Goal: Task Accomplishment & Management: Manage account settings

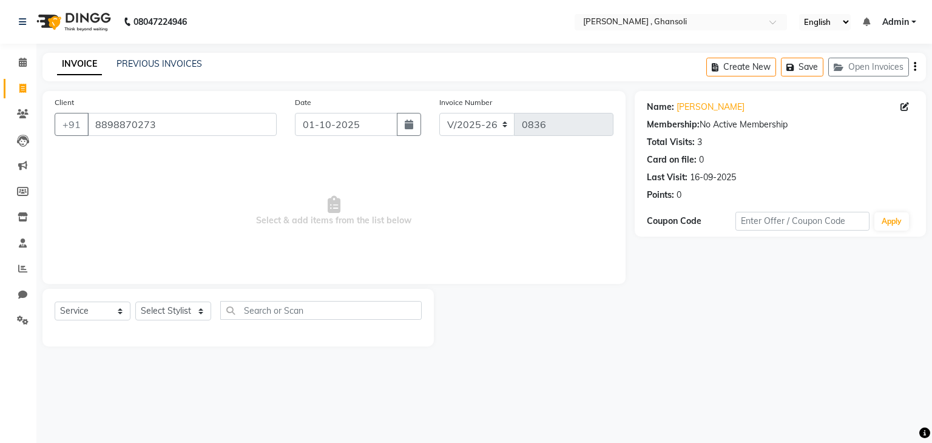
select select "8446"
select select "service"
click at [180, 316] on select "Select Stylist deepa Lucky [PERSON_NAME] [PERSON_NAME] [PERSON_NAME] [PERSON_NA…" at bounding box center [173, 311] width 76 height 19
select select "86841"
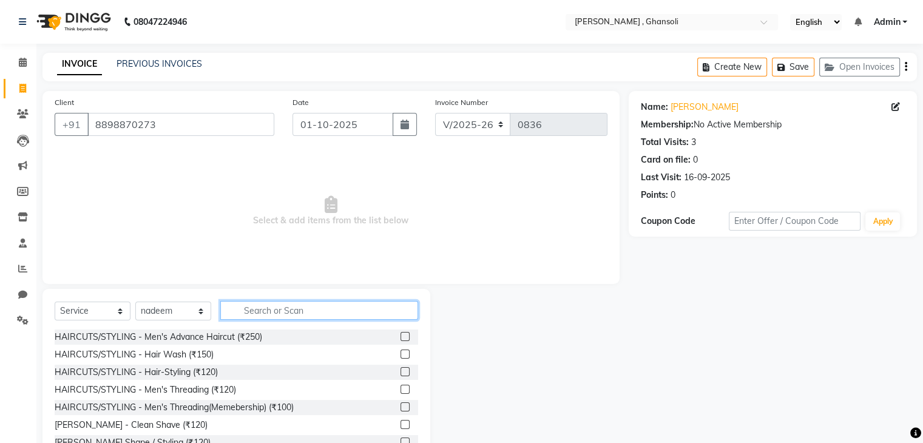
click at [289, 314] on input "text" at bounding box center [319, 310] width 198 height 19
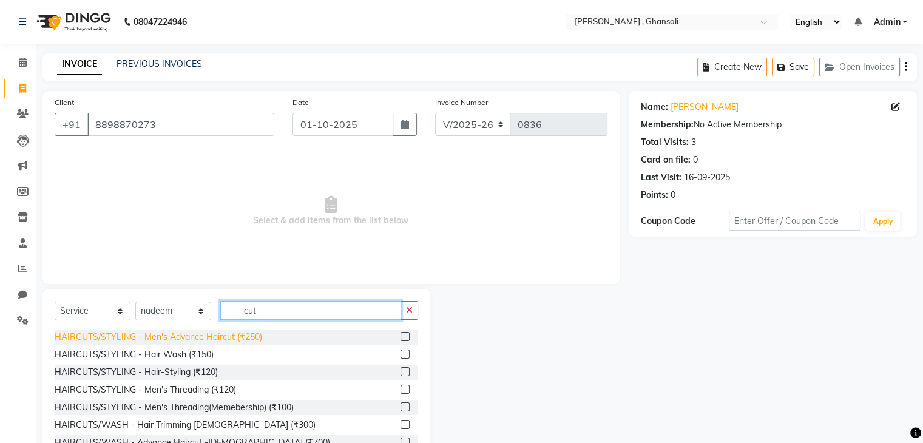
type input "cut"
click at [187, 336] on div "HAIRCUTS/STYLING - Men's Advance Haircut (₹250)" at bounding box center [159, 337] width 208 height 13
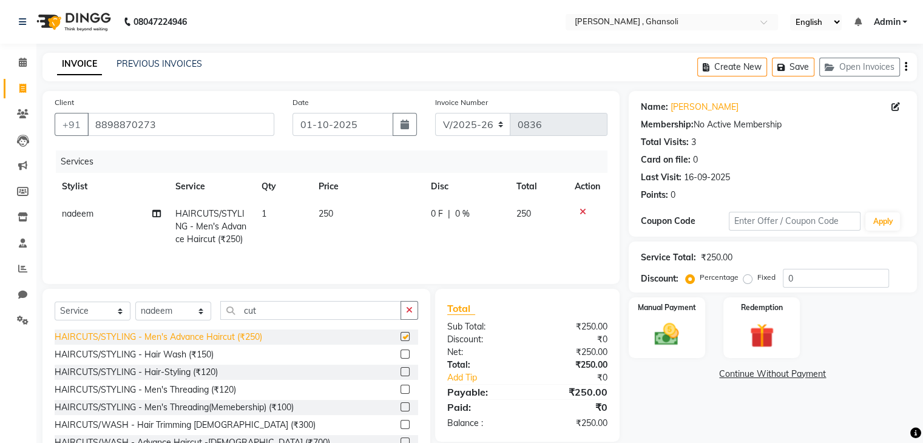
checkbox input "false"
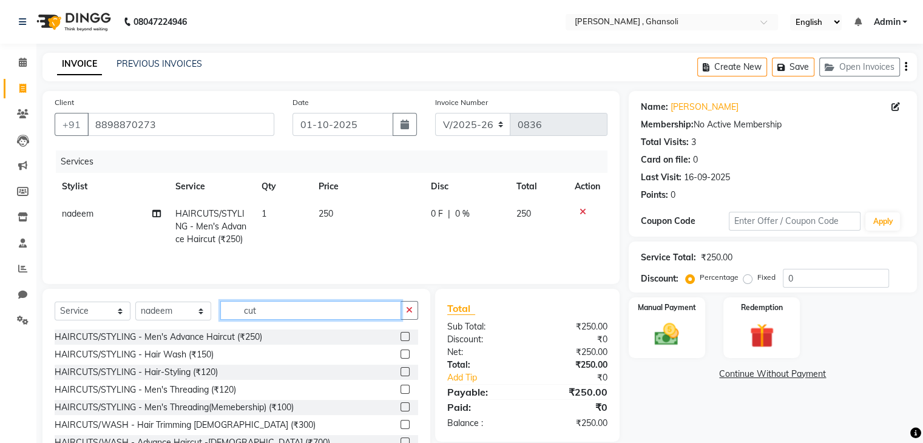
click at [262, 314] on input "cut" at bounding box center [310, 310] width 181 height 19
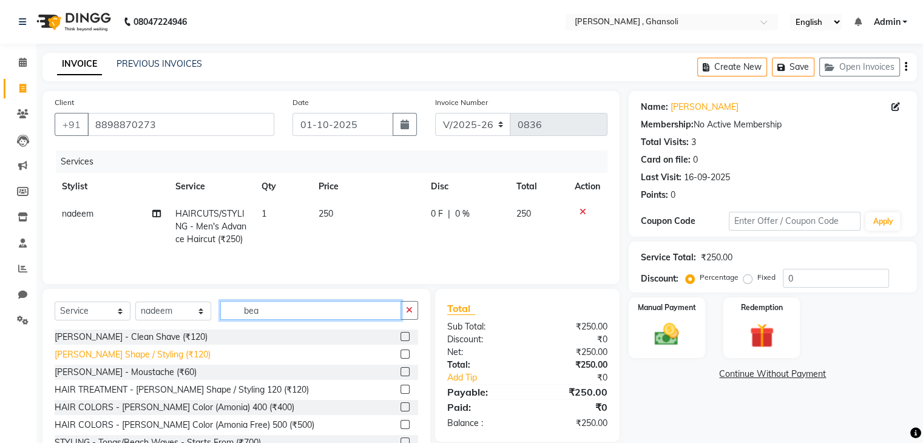
type input "bea"
click at [138, 361] on div "[PERSON_NAME] Shape / Styling (₹120)" at bounding box center [133, 354] width 156 height 13
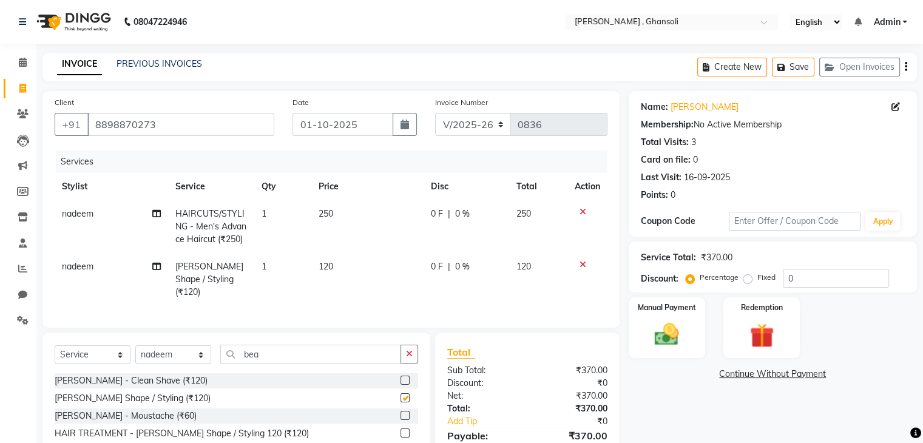
checkbox input "false"
click at [427, 228] on td "0 F | 0 %" at bounding box center [467, 226] width 86 height 53
select select "86841"
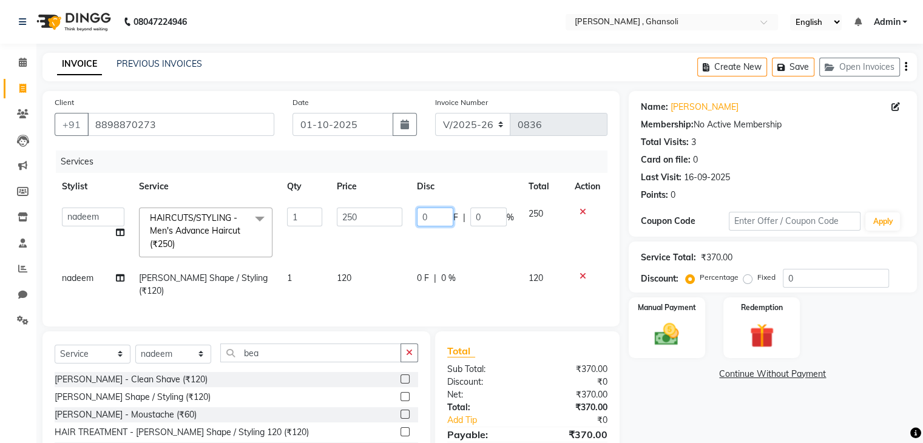
click at [433, 221] on input "0" at bounding box center [435, 217] width 36 height 19
type input "50"
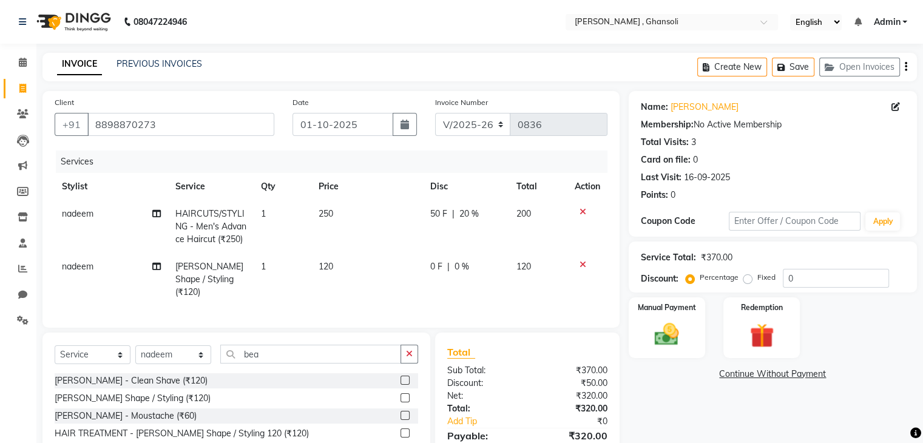
click at [438, 269] on td "0 F | 0 %" at bounding box center [466, 279] width 86 height 53
select select "86841"
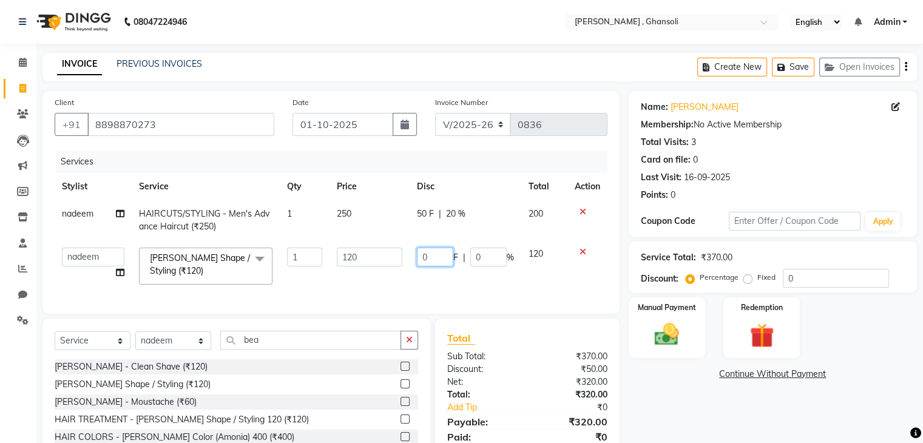
click at [432, 249] on input "0" at bounding box center [435, 257] width 36 height 19
type input "20"
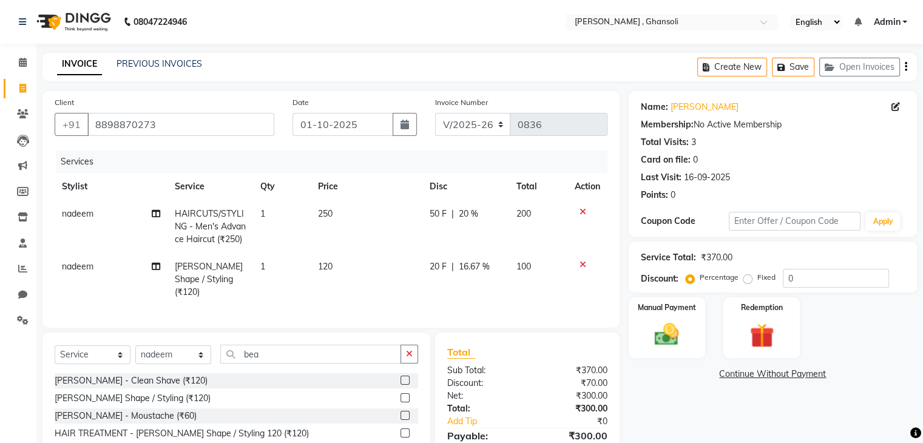
click at [645, 404] on div "Name: [PERSON_NAME] Membership: No Active Membership Total Visits: 3 Card on fi…" at bounding box center [777, 301] width 297 height 421
click at [653, 339] on img at bounding box center [666, 334] width 41 height 29
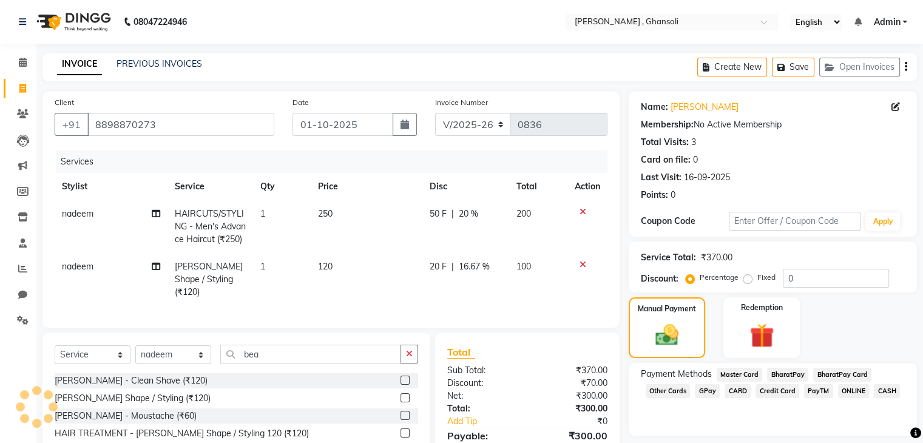
click at [847, 394] on span "ONLINE" at bounding box center [854, 391] width 32 height 14
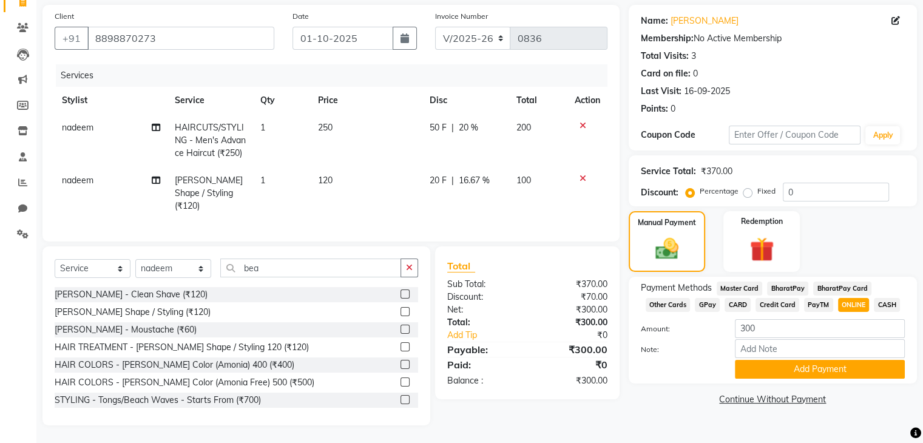
scroll to position [109, 0]
click at [827, 359] on button "Add Payment" at bounding box center [820, 368] width 170 height 19
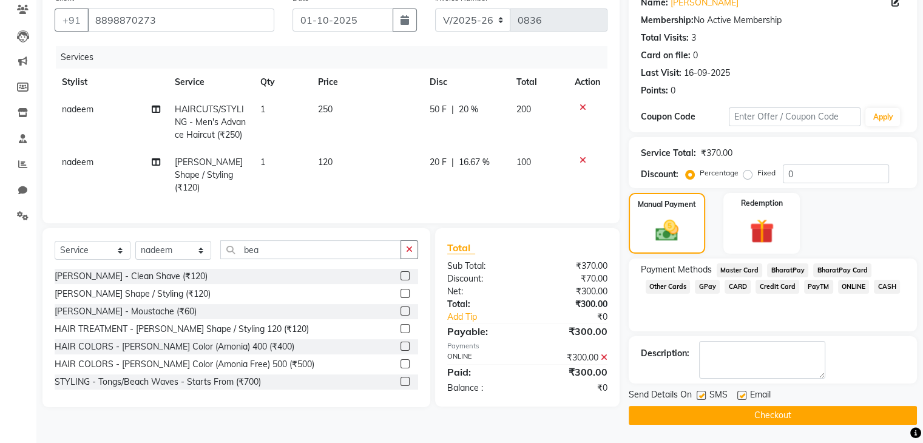
click at [793, 413] on button "Checkout" at bounding box center [773, 415] width 288 height 19
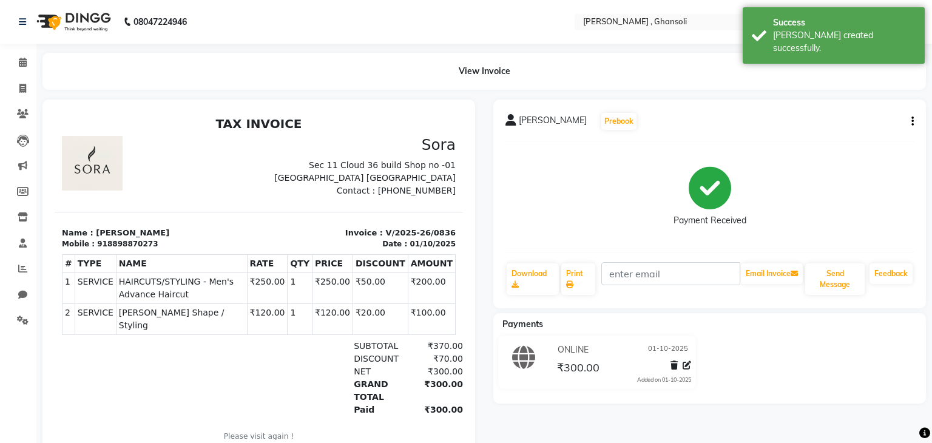
select select "service"
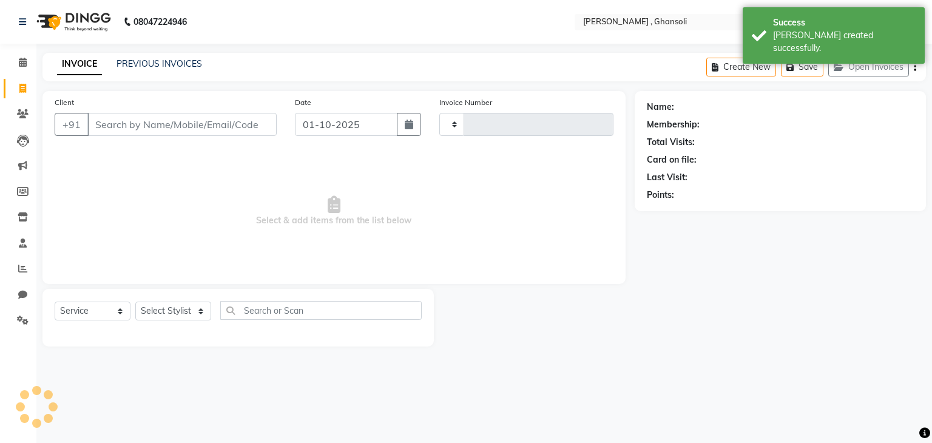
type input "0837"
select select "8446"
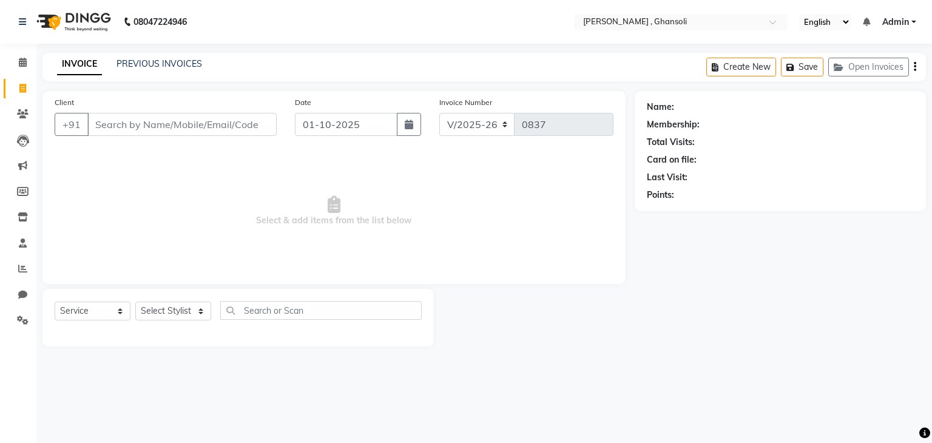
click at [22, 89] on icon at bounding box center [22, 88] width 7 height 9
select select "8446"
select select "service"
click at [24, 270] on icon at bounding box center [22, 268] width 9 height 9
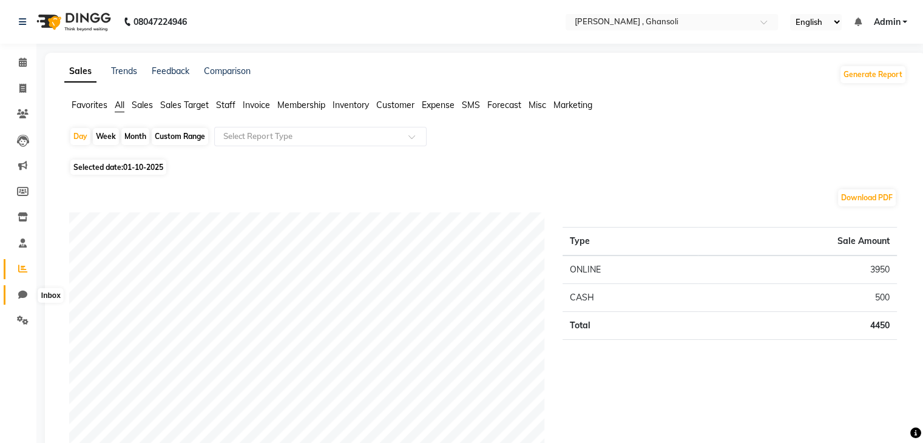
click at [25, 292] on icon at bounding box center [22, 294] width 9 height 9
select select "100"
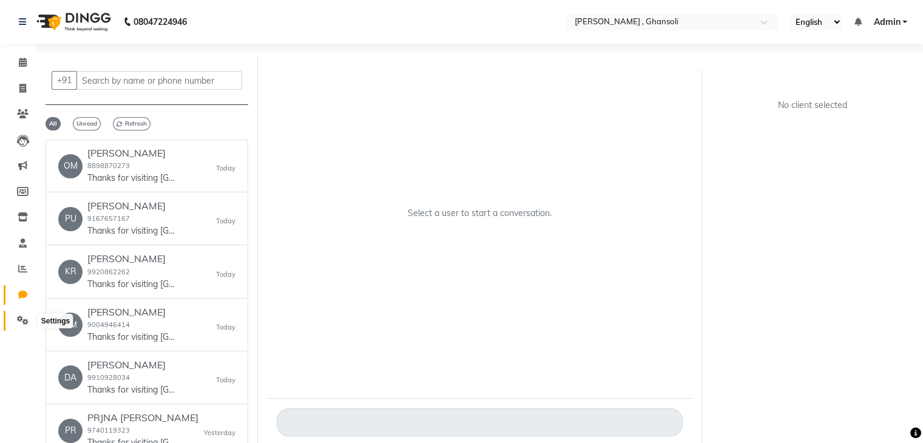
click at [23, 320] on icon at bounding box center [23, 320] width 12 height 9
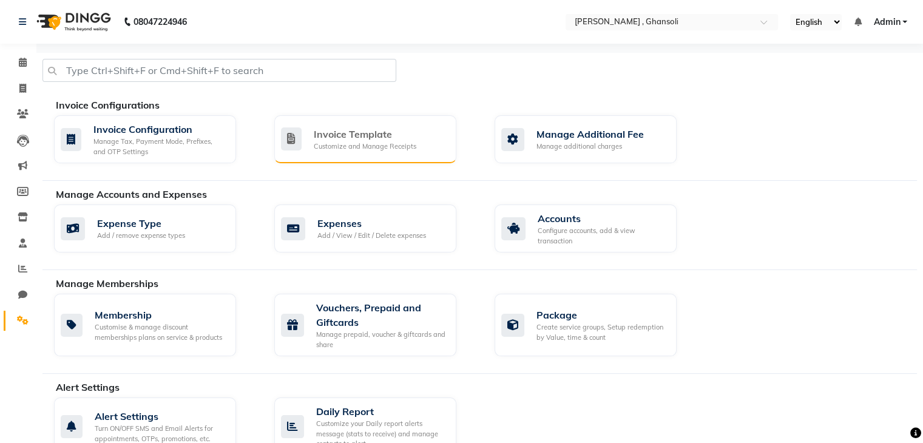
click at [360, 138] on div "Invoice Template" at bounding box center [365, 134] width 103 height 15
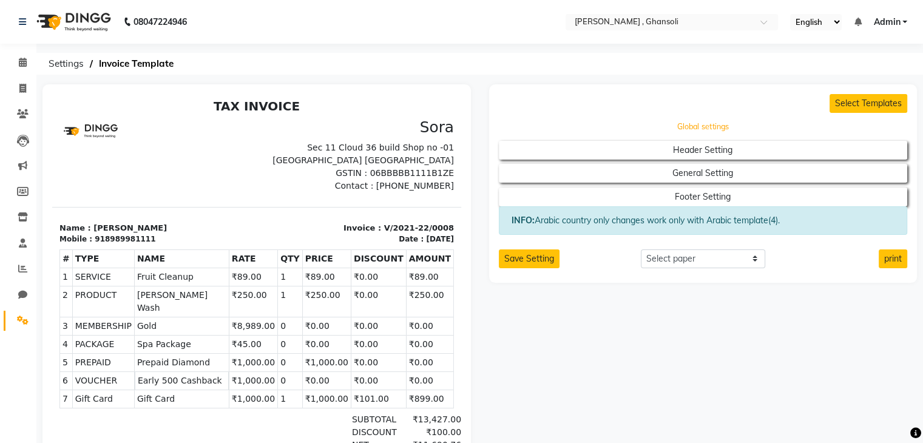
click at [651, 126] on button "Global settings" at bounding box center [703, 126] width 368 height 17
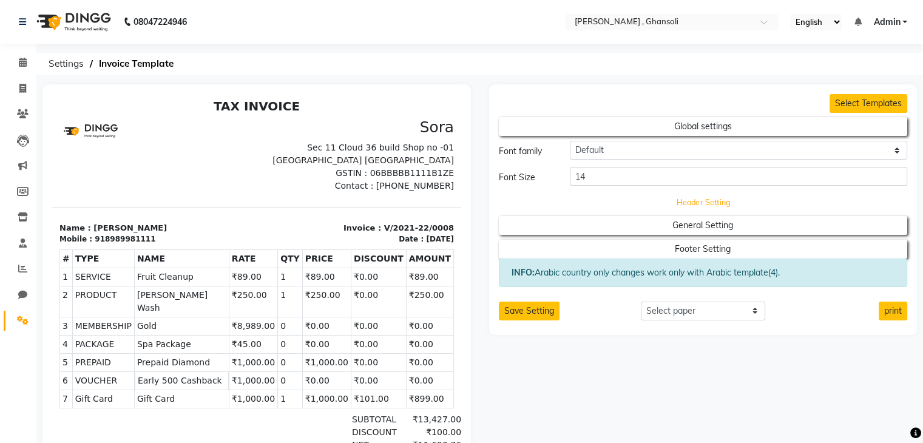
click at [652, 201] on button "Header Setting" at bounding box center [703, 202] width 368 height 17
select select "end"
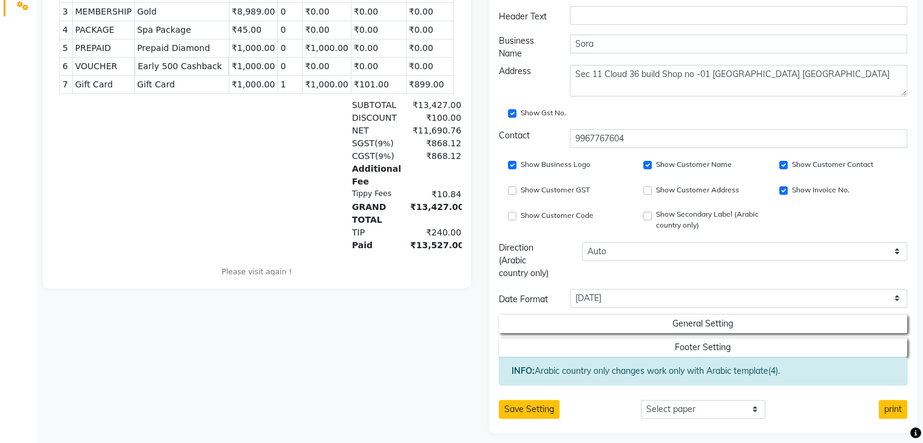
scroll to position [322, 0]
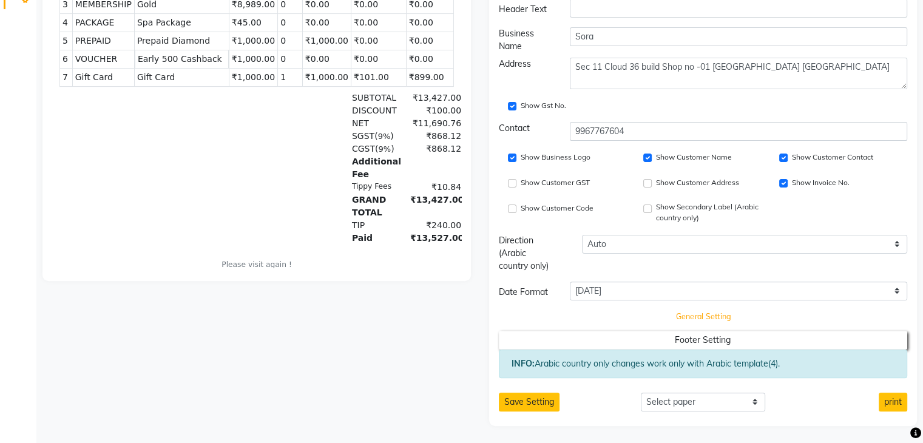
click at [668, 319] on button "General Setting" at bounding box center [703, 316] width 368 height 17
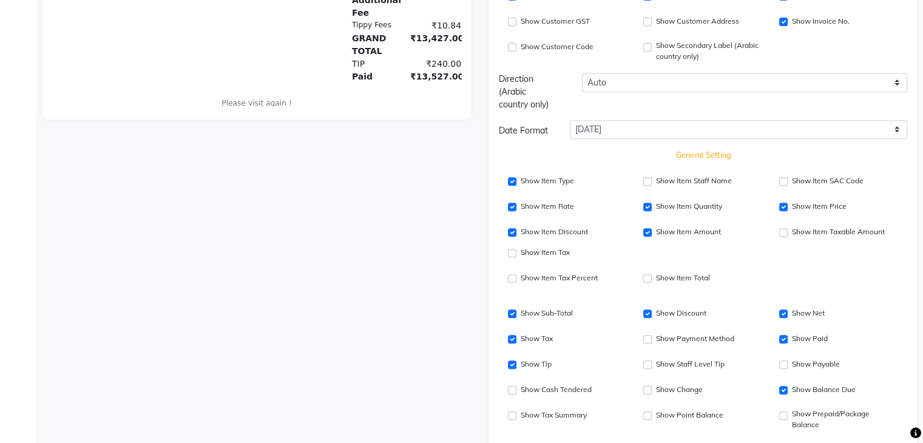
scroll to position [483, 0]
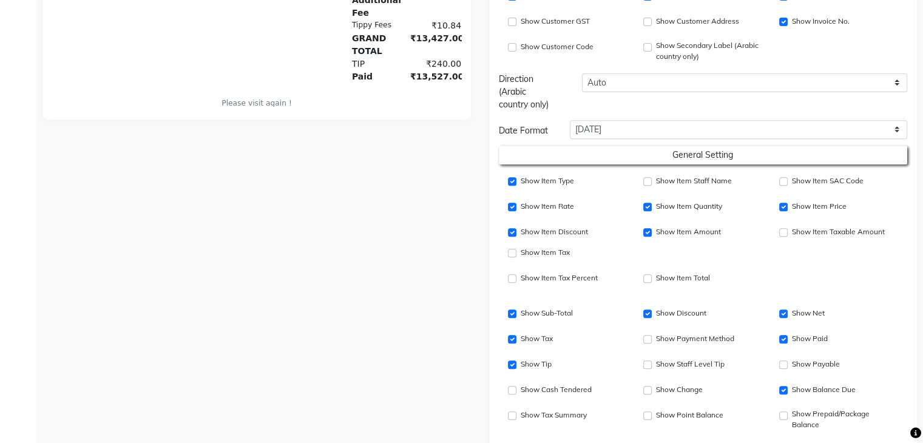
click at [408, 319] on div at bounding box center [256, 79] width 447 height 956
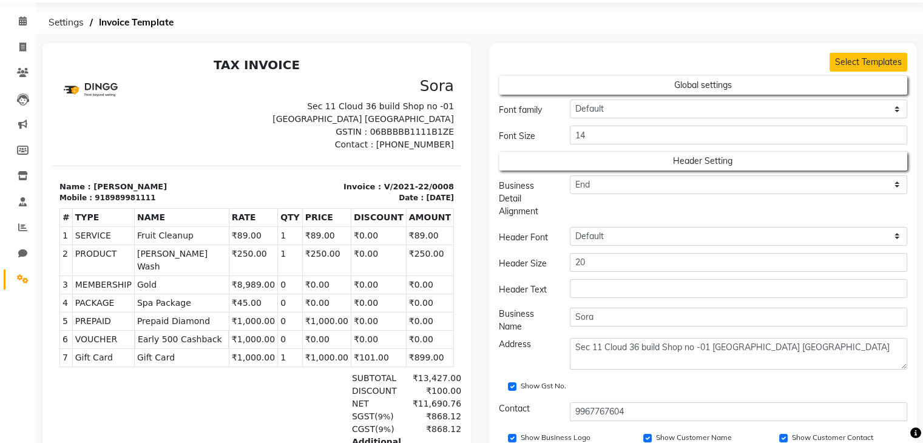
scroll to position [0, 0]
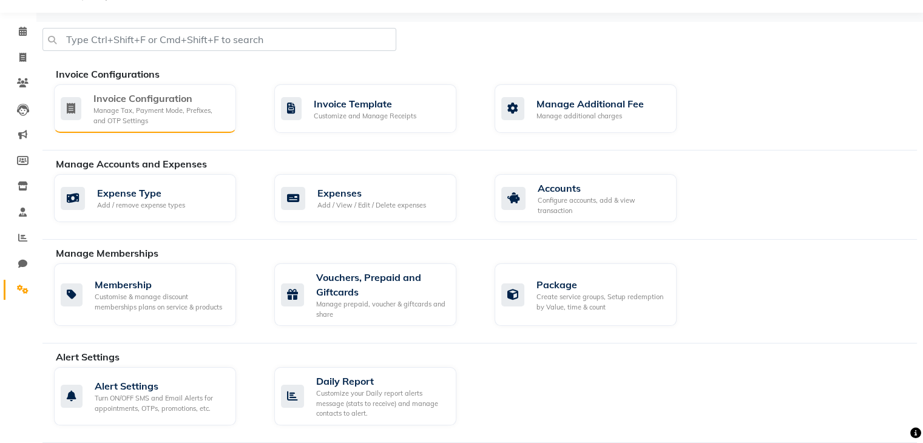
scroll to position [30, 0]
click at [154, 116] on div "Manage Tax, Payment Mode, Prefixes, and OTP Settings" at bounding box center [159, 117] width 133 height 20
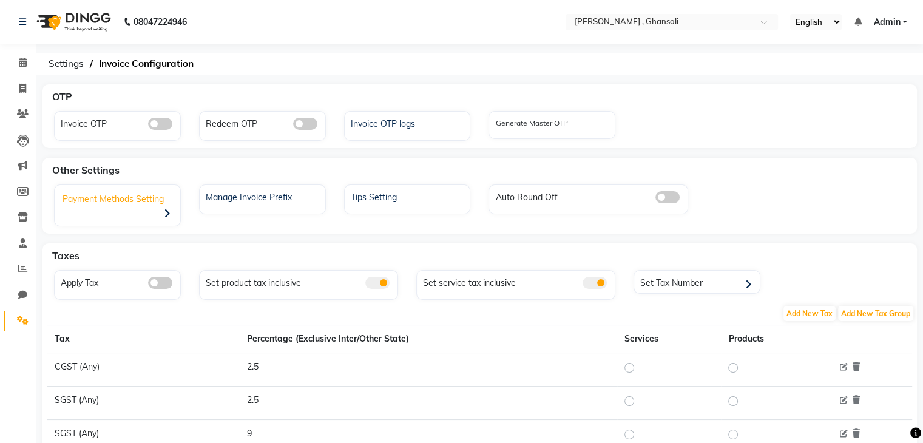
click at [138, 201] on div "Payment Methods Setting" at bounding box center [119, 207] width 123 height 38
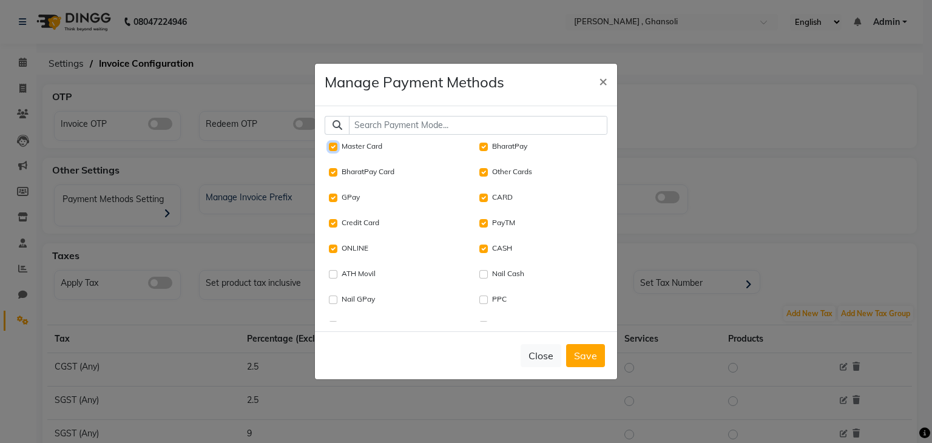
click at [337, 148] on Card "Master Card" at bounding box center [333, 147] width 8 height 8
checkbox Card "false"
click at [481, 146] on input "BharatPay" at bounding box center [483, 147] width 8 height 8
checkbox input "false"
click at [481, 171] on Cards "Other Cards" at bounding box center [483, 172] width 8 height 8
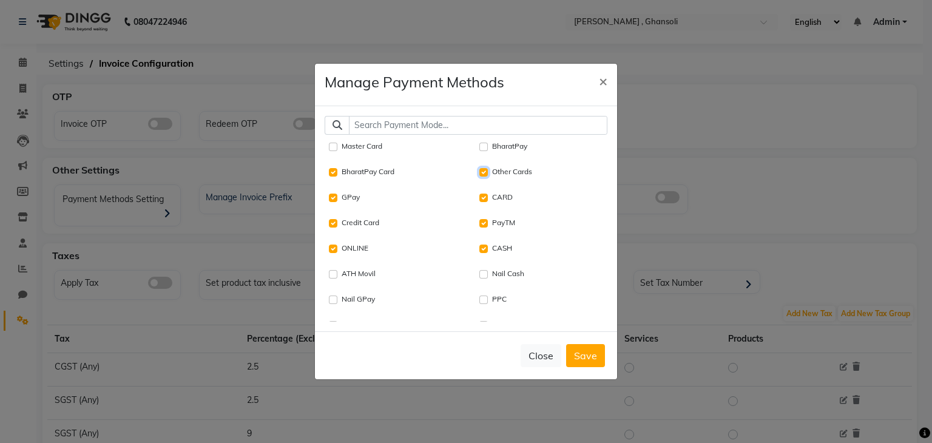
checkbox Cards "false"
click at [336, 200] on input "GPay" at bounding box center [333, 198] width 8 height 8
checkbox input "false"
click at [333, 226] on Card "Credit Card" at bounding box center [333, 223] width 8 height 8
checkbox Card "false"
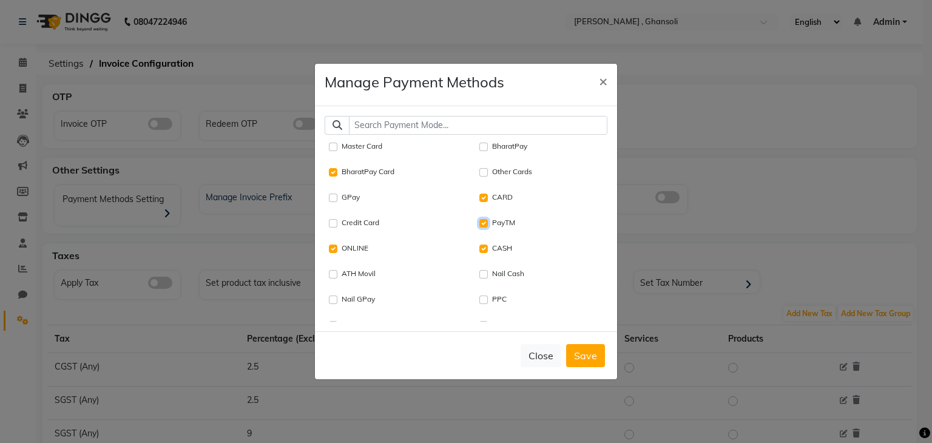
click at [482, 221] on input "PayTM" at bounding box center [483, 223] width 8 height 8
checkbox input "false"
click at [334, 171] on Card "BharatPay Card" at bounding box center [333, 172] width 8 height 8
checkbox Card "false"
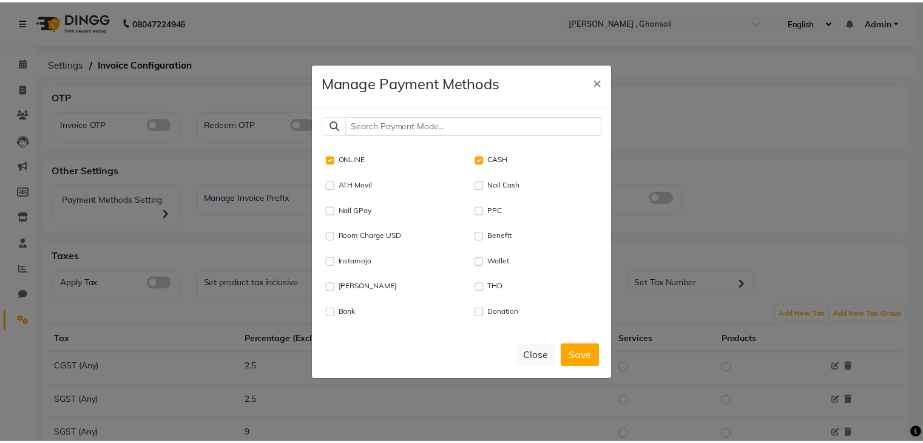
scroll to position [90, 0]
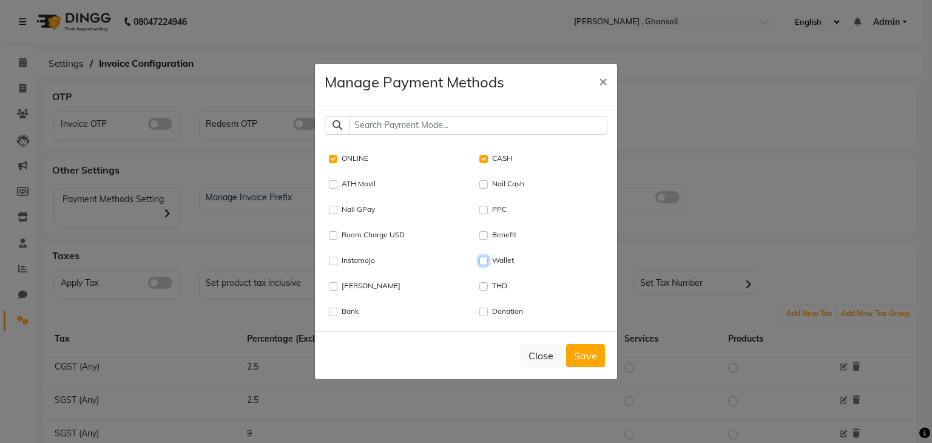
click at [479, 260] on input "Wallet" at bounding box center [483, 261] width 8 height 8
checkbox input "true"
click at [581, 356] on button "Save" at bounding box center [585, 355] width 39 height 23
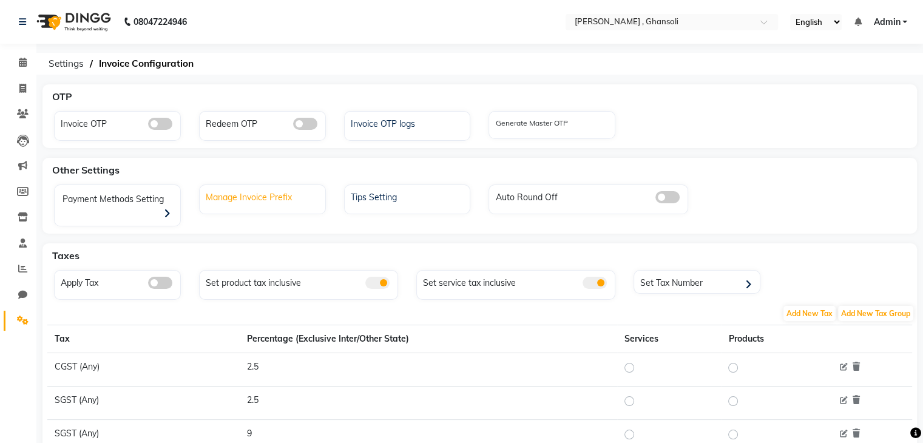
click at [300, 200] on div "Manage Invoice Prefix" at bounding box center [264, 196] width 123 height 16
click at [403, 205] on div "Tips Setting" at bounding box center [407, 199] width 127 height 30
click at [387, 197] on div "Tips Setting" at bounding box center [409, 196] width 123 height 16
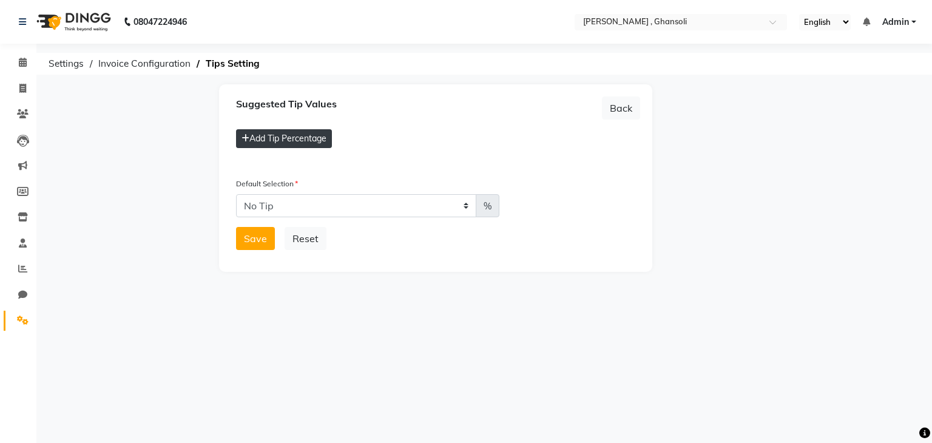
click at [311, 144] on button "Add Tip Percentage" at bounding box center [284, 138] width 96 height 19
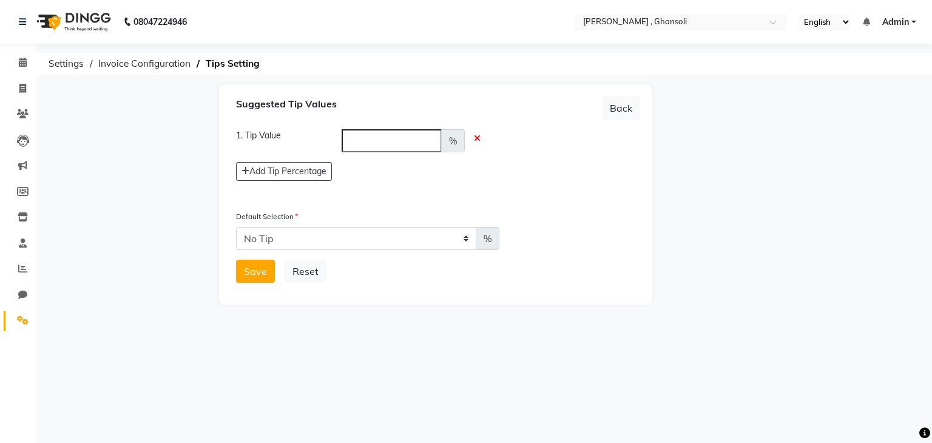
click at [478, 137] on icon at bounding box center [477, 138] width 7 height 8
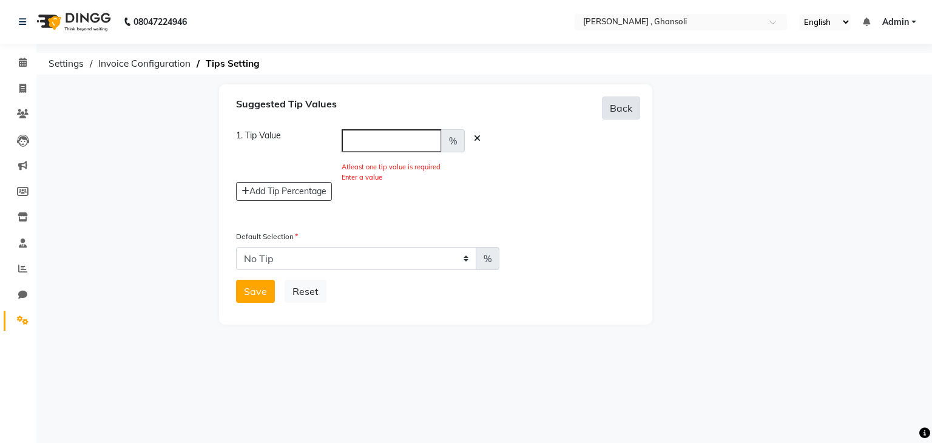
click at [625, 111] on button "Back" at bounding box center [621, 107] width 38 height 23
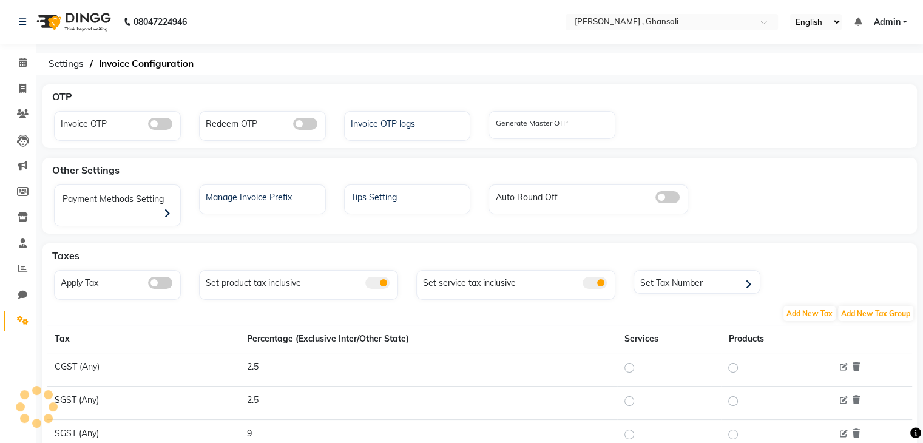
click at [426, 211] on div "Tips Setting" at bounding box center [407, 199] width 127 height 30
click at [391, 200] on div "Tips Setting" at bounding box center [409, 196] width 123 height 16
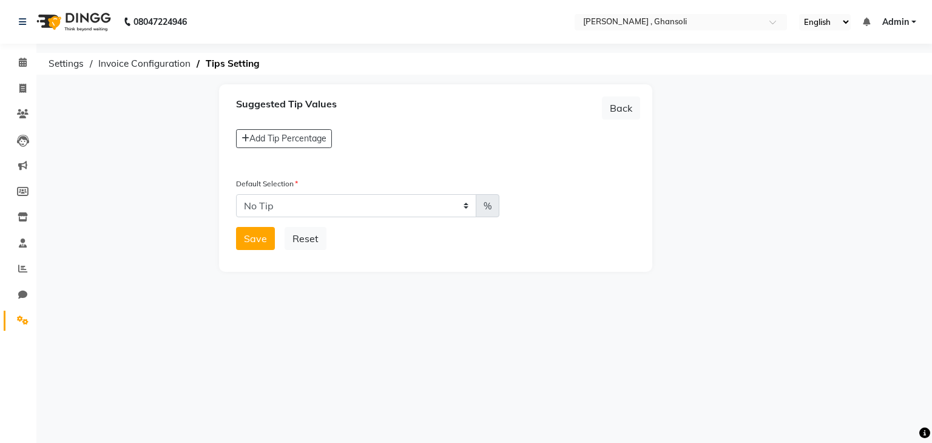
click at [297, 185] on label "Default Selection" at bounding box center [267, 183] width 62 height 11
click at [303, 210] on select "No Tip" at bounding box center [356, 205] width 240 height 23
click at [236, 194] on select "No Tip" at bounding box center [356, 205] width 240 height 23
click at [297, 206] on select "No Tip" at bounding box center [356, 205] width 240 height 23
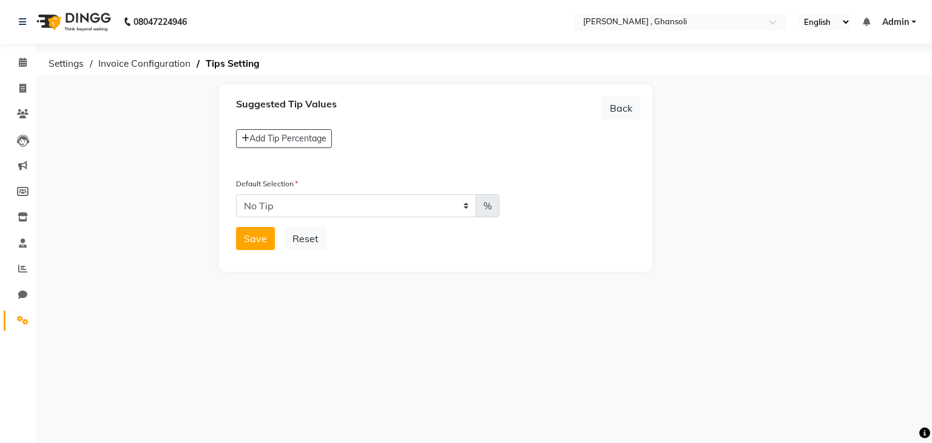
click at [487, 204] on label "%" at bounding box center [488, 205] width 24 height 23
click at [476, 204] on select "No Tip" at bounding box center [356, 205] width 240 height 23
click at [487, 204] on label "%" at bounding box center [488, 205] width 24 height 23
click at [476, 204] on select "No Tip" at bounding box center [356, 205] width 240 height 23
click at [461, 208] on select "No Tip" at bounding box center [356, 205] width 240 height 23
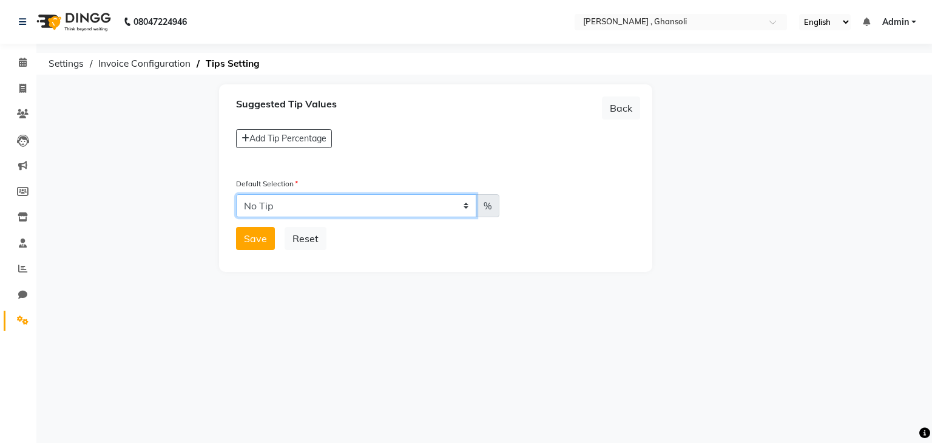
click at [461, 208] on select "No Tip" at bounding box center [356, 205] width 240 height 23
click at [292, 212] on select "No Tip" at bounding box center [356, 205] width 240 height 23
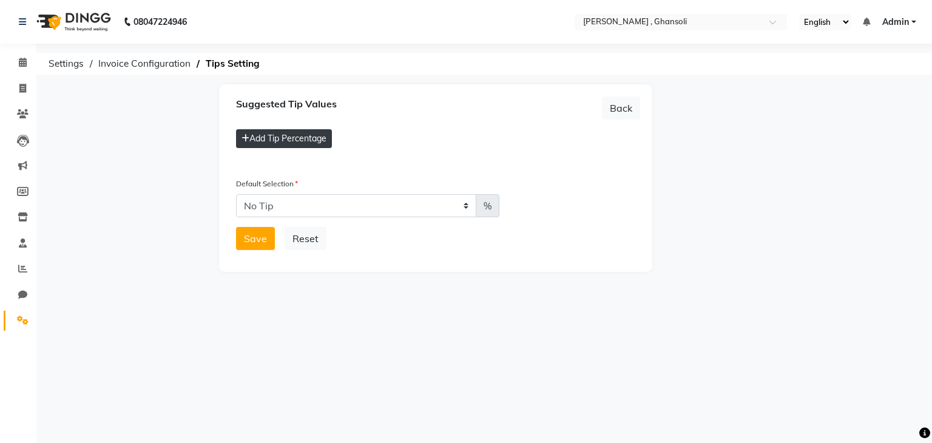
click at [300, 137] on button "Add Tip Percentage" at bounding box center [284, 138] width 96 height 19
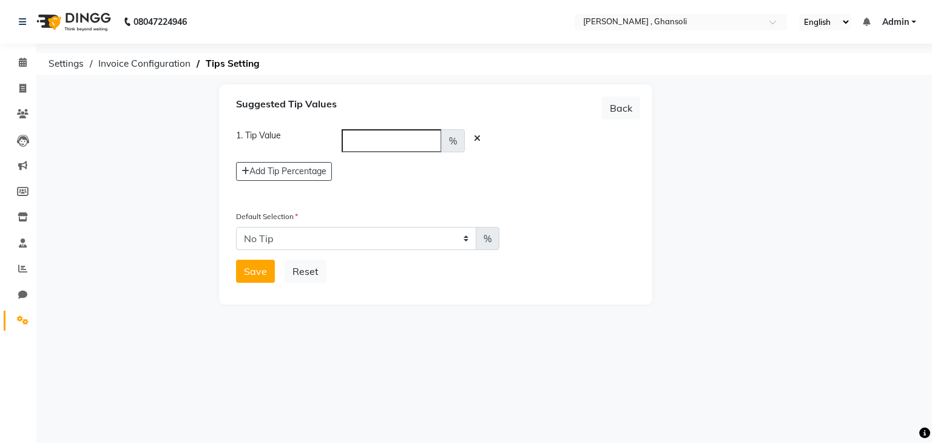
click at [364, 140] on input "number" at bounding box center [392, 140] width 100 height 23
type input "1"
click at [480, 141] on icon at bounding box center [477, 138] width 7 height 8
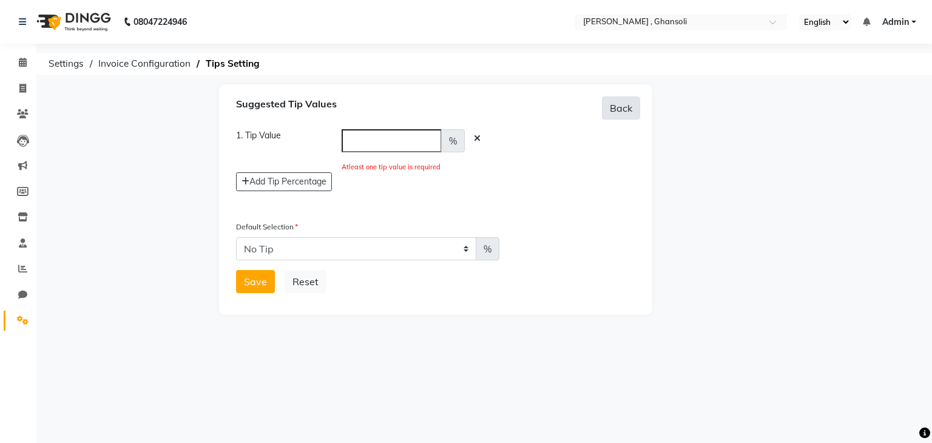
click at [608, 112] on button "Back" at bounding box center [621, 107] width 38 height 23
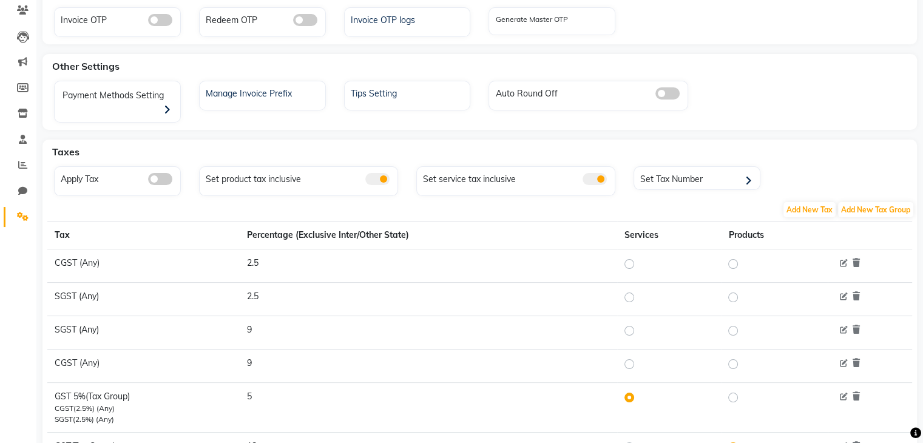
scroll to position [112, 0]
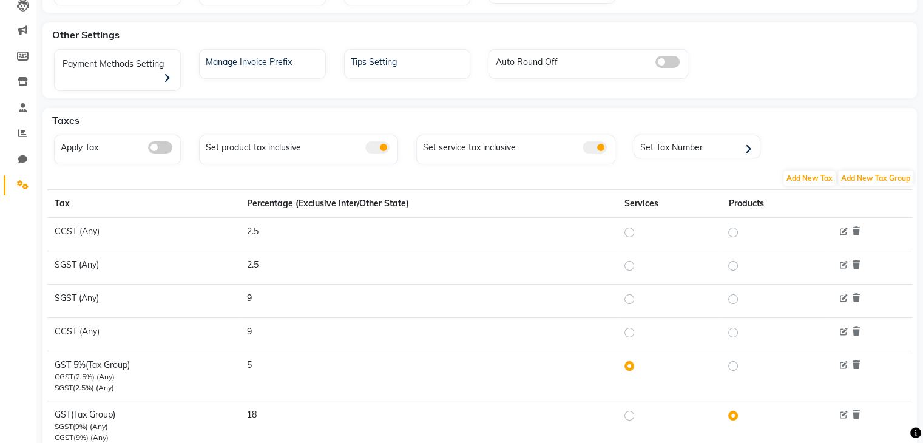
scroll to position [165, 0]
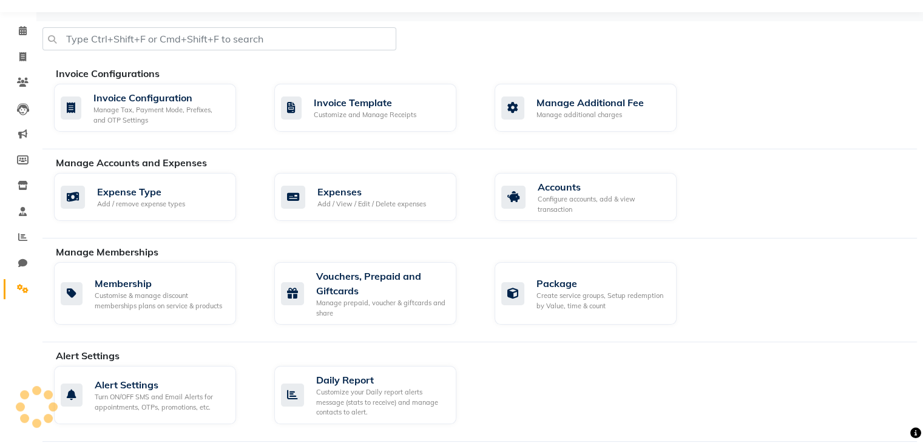
scroll to position [30, 0]
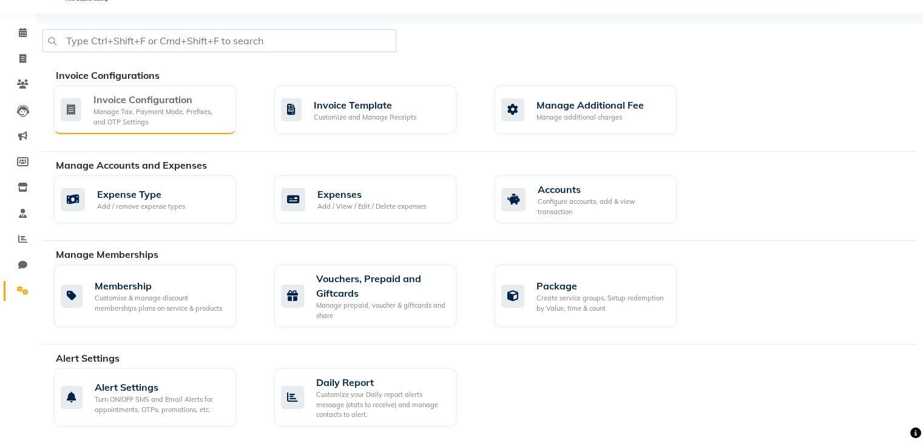
click at [182, 103] on div "Invoice Configuration" at bounding box center [159, 99] width 133 height 15
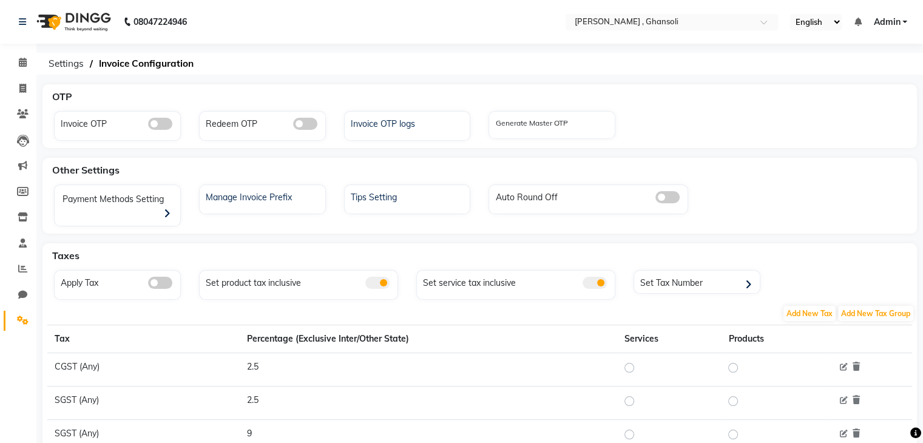
scroll to position [165, 0]
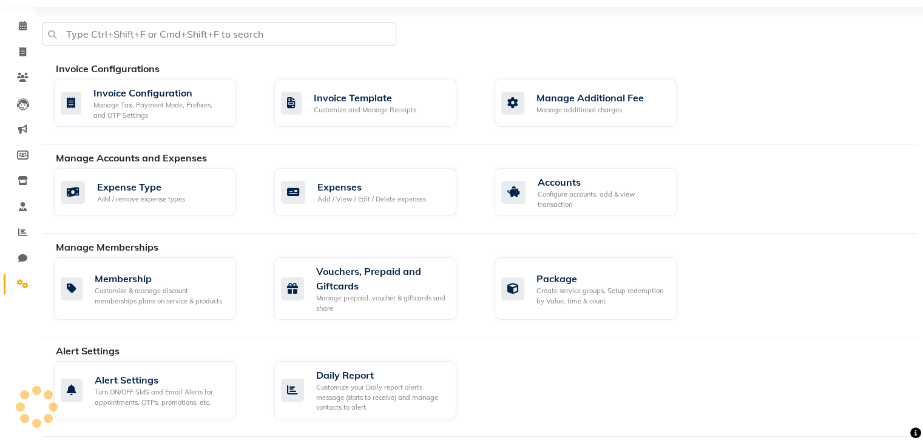
scroll to position [30, 0]
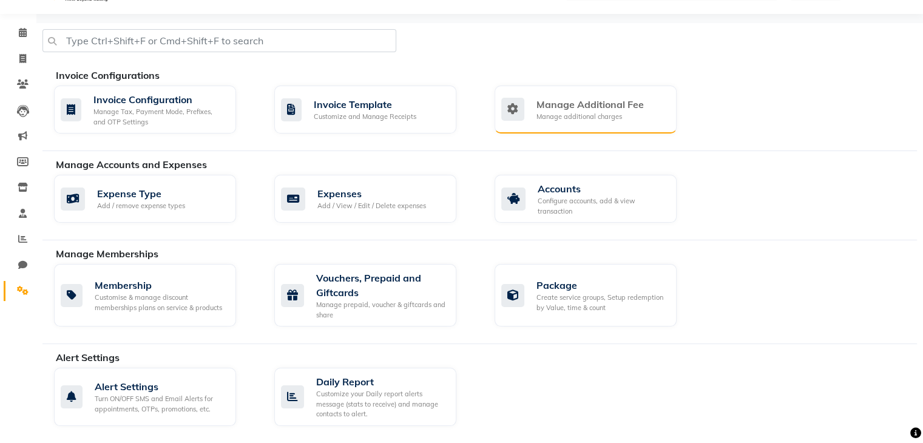
click at [565, 123] on div "Manage Additional Fee Manage additional charges" at bounding box center [586, 110] width 182 height 48
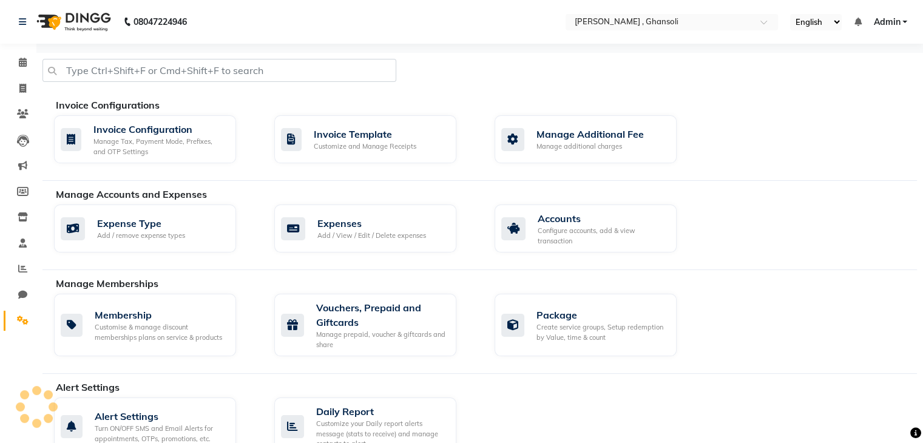
scroll to position [5, 0]
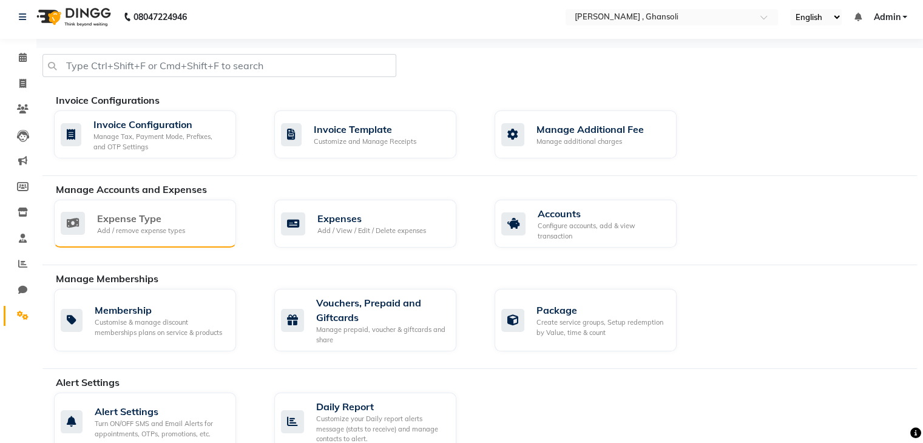
click at [217, 230] on div "Expense Type Add / remove expense types" at bounding box center [144, 223] width 166 height 25
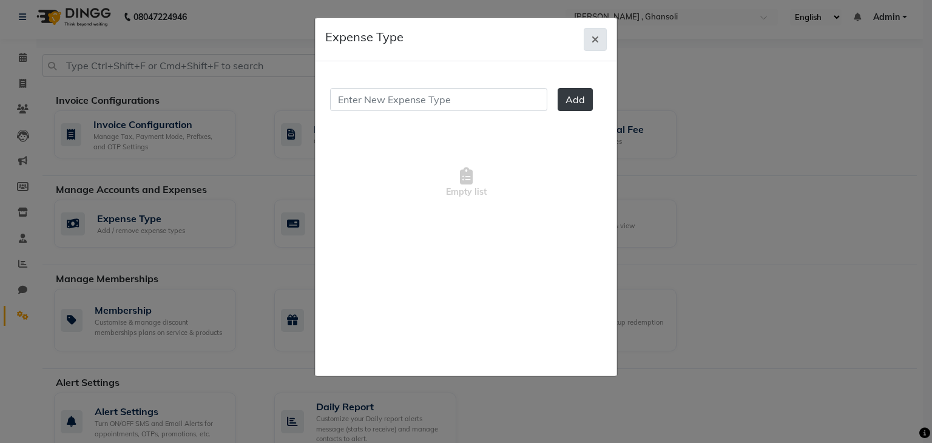
click at [599, 39] on icon "button" at bounding box center [595, 40] width 7 height 10
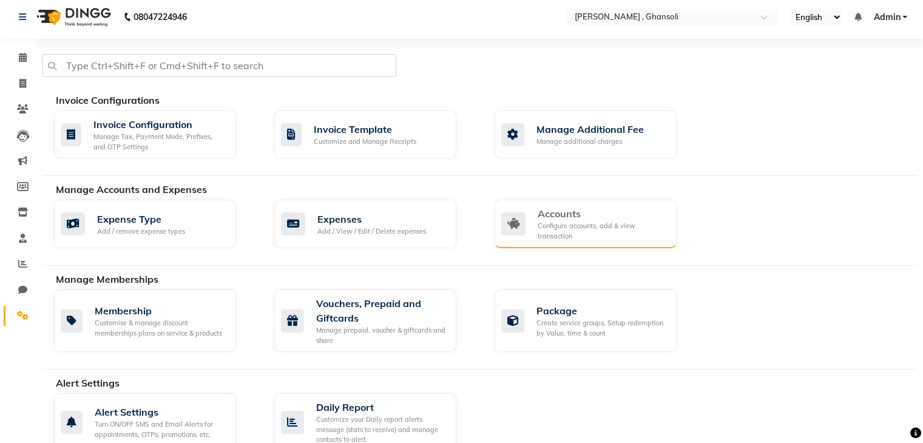
click at [611, 211] on div "Accounts" at bounding box center [602, 213] width 129 height 15
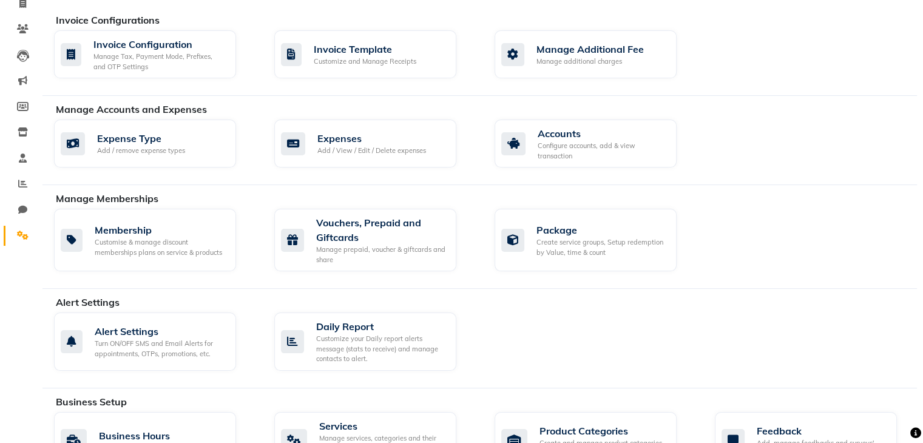
scroll to position [85, 0]
click at [134, 252] on div "Customise & manage discount memberships plans on service & products" at bounding box center [161, 247] width 132 height 20
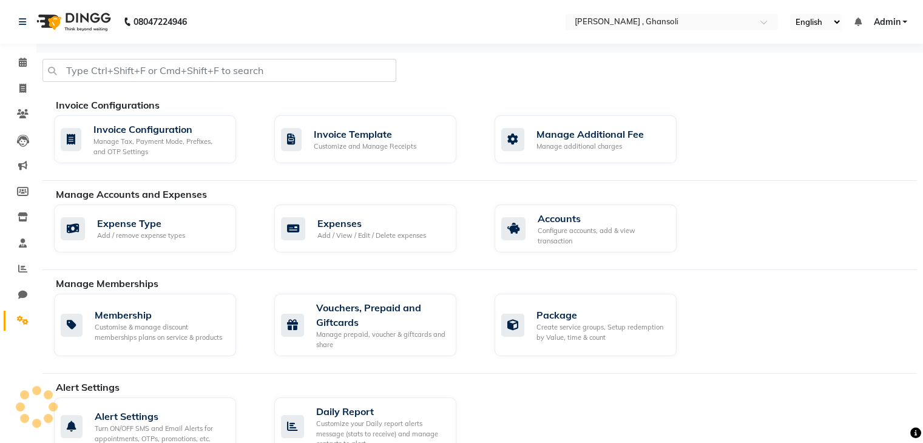
scroll to position [85, 0]
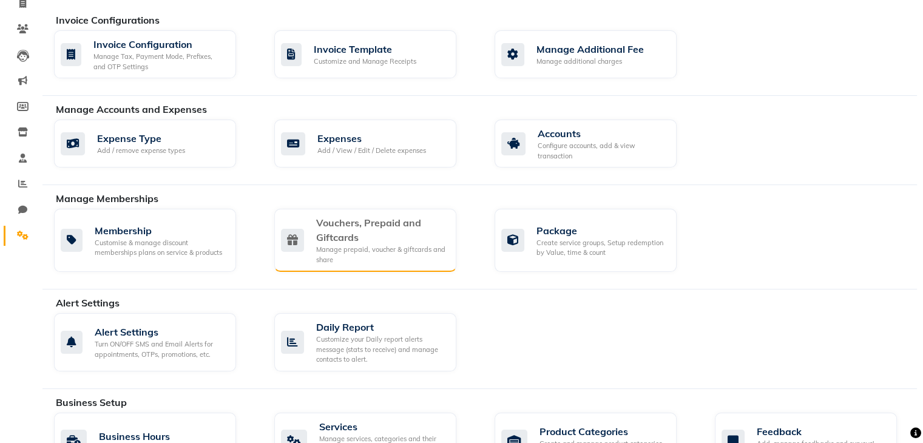
click at [377, 238] on div "Vouchers, Prepaid and Giftcards" at bounding box center [381, 229] width 130 height 29
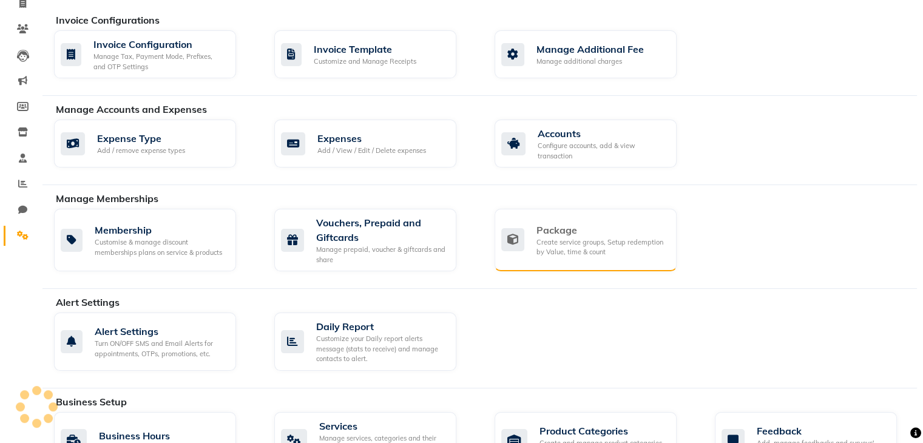
click at [563, 265] on div "Package Create service groups, Setup redemption by Value, time & count" at bounding box center [586, 240] width 182 height 63
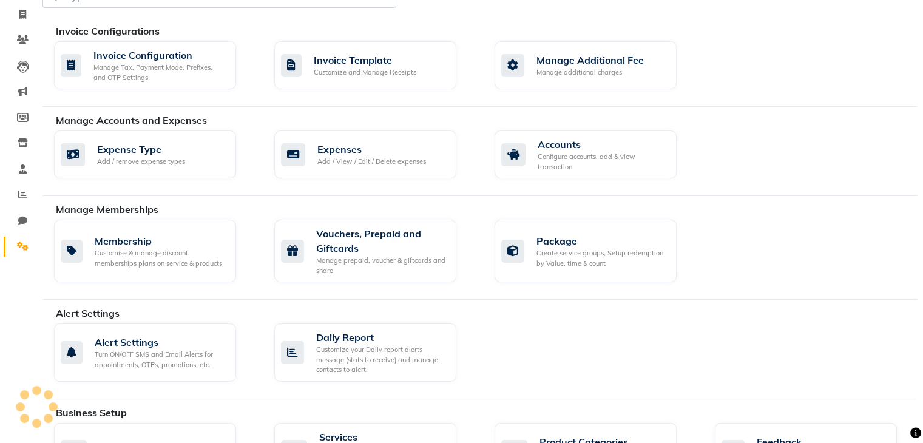
scroll to position [85, 0]
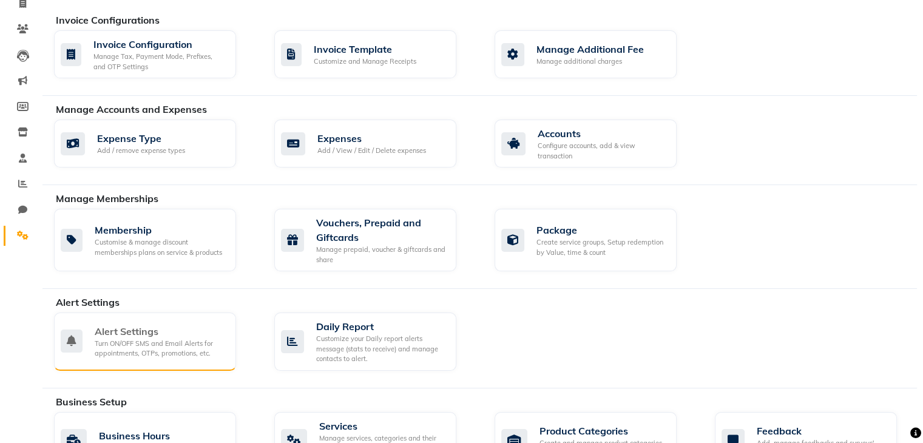
click at [172, 343] on div "Turn ON/OFF SMS and Email Alerts for appointments, OTPs, promotions, etc." at bounding box center [161, 349] width 132 height 20
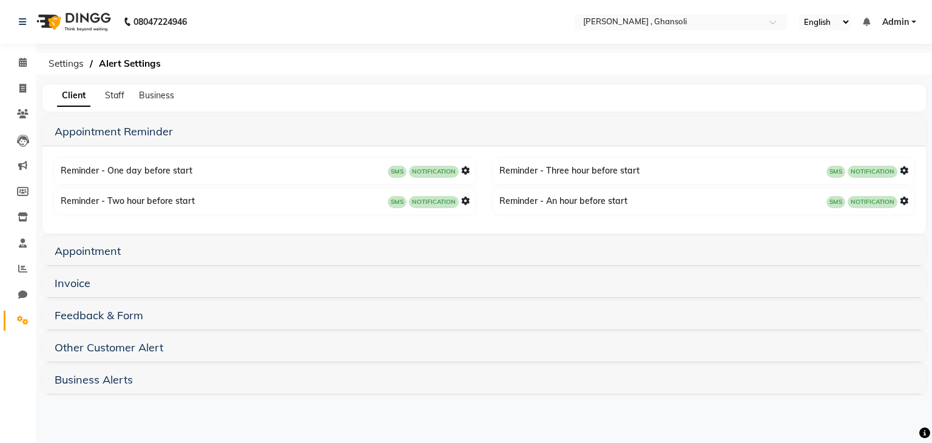
click at [463, 172] on icon at bounding box center [465, 170] width 8 height 8
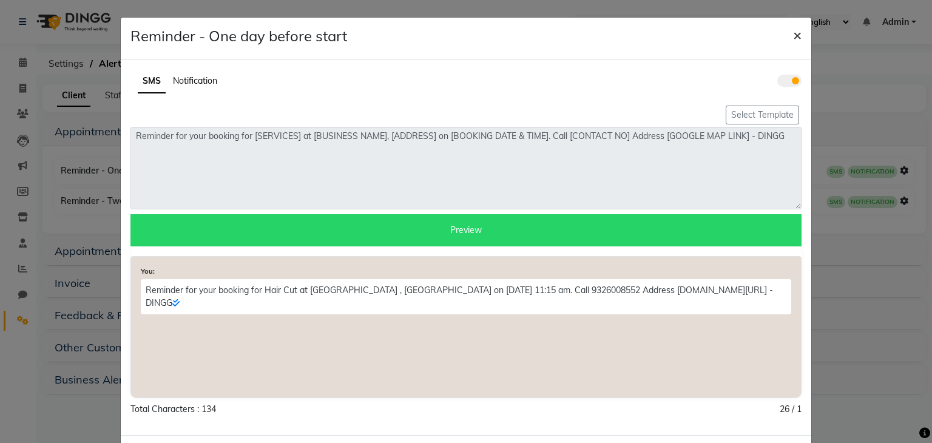
click at [793, 33] on span "×" at bounding box center [797, 34] width 8 height 18
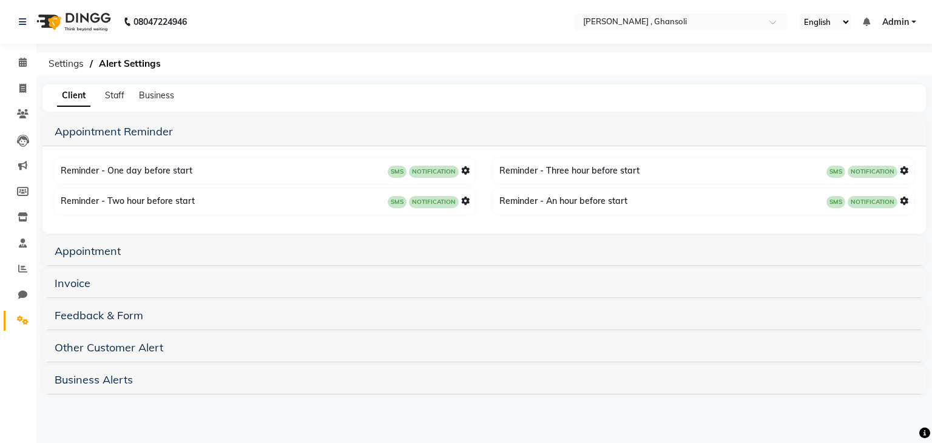
click at [233, 252] on h5 "Appointment" at bounding box center [484, 250] width 859 height 15
click at [111, 254] on link "Appointment" at bounding box center [88, 251] width 66 height 14
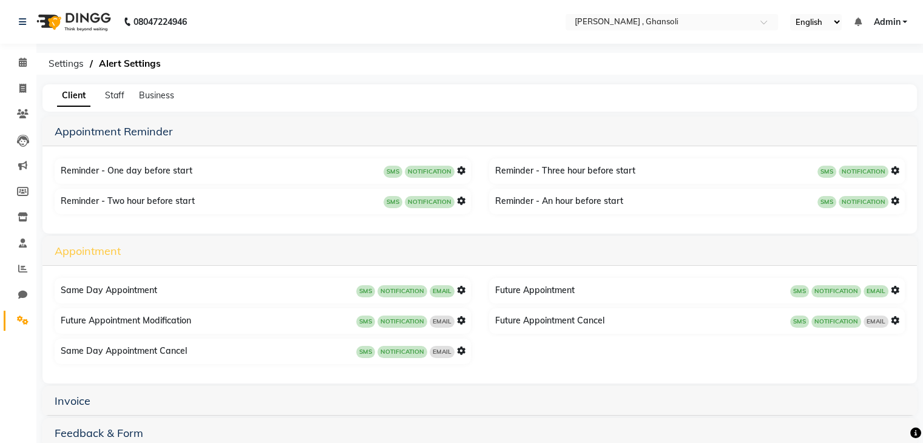
click at [111, 254] on link "Appointment" at bounding box center [88, 251] width 66 height 14
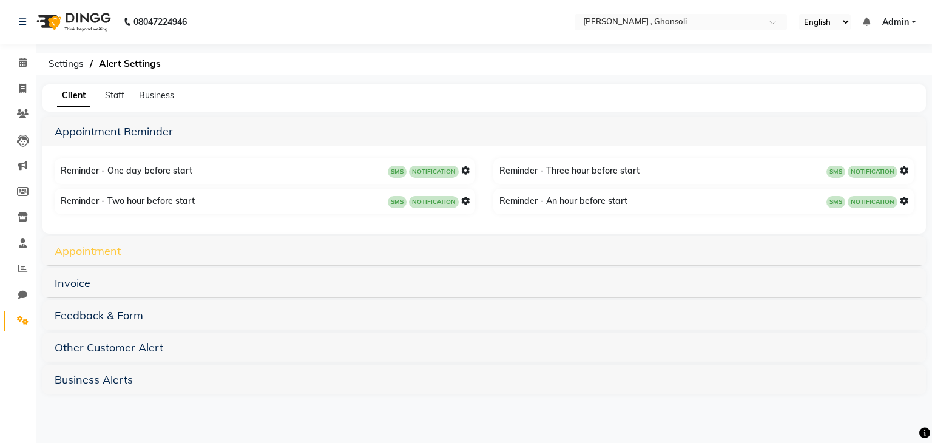
click at [111, 254] on link "Appointment" at bounding box center [88, 251] width 66 height 14
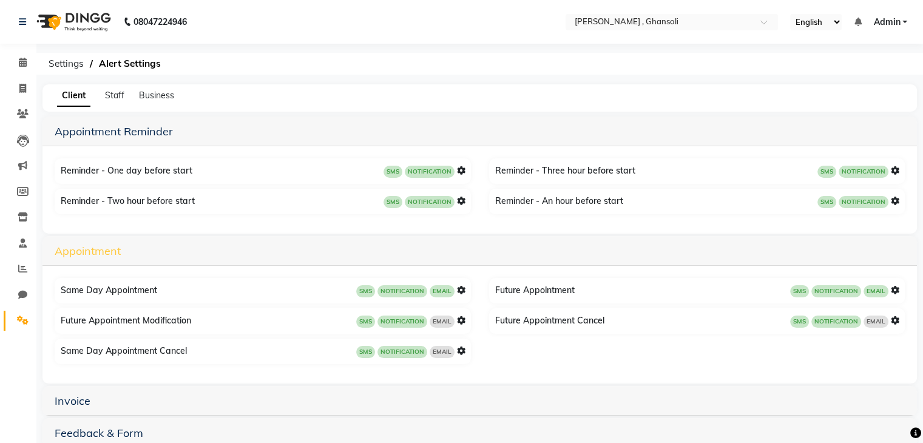
click at [111, 254] on link "Appointment" at bounding box center [88, 251] width 66 height 14
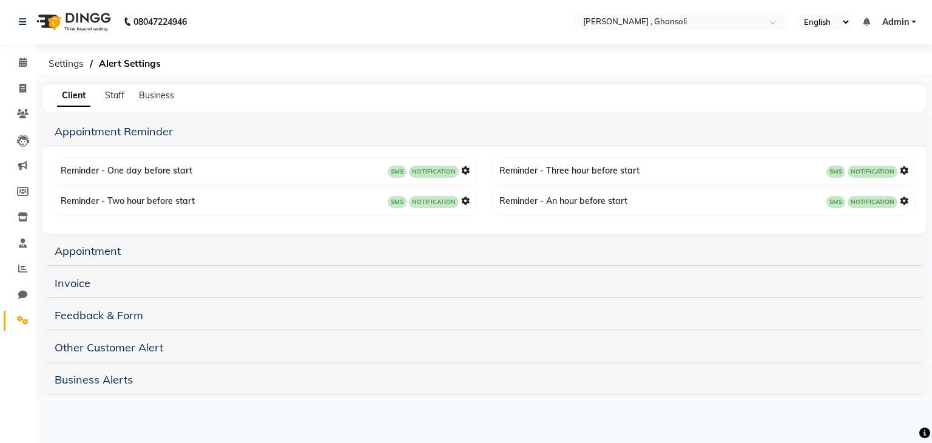
click at [101, 289] on h5 "Invoice" at bounding box center [484, 283] width 859 height 15
click at [80, 283] on link "Invoice" at bounding box center [73, 283] width 36 height 14
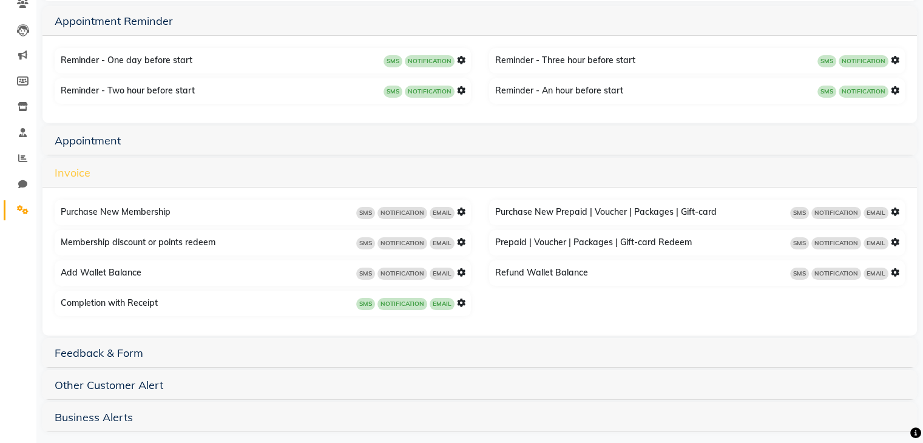
scroll to position [120, 0]
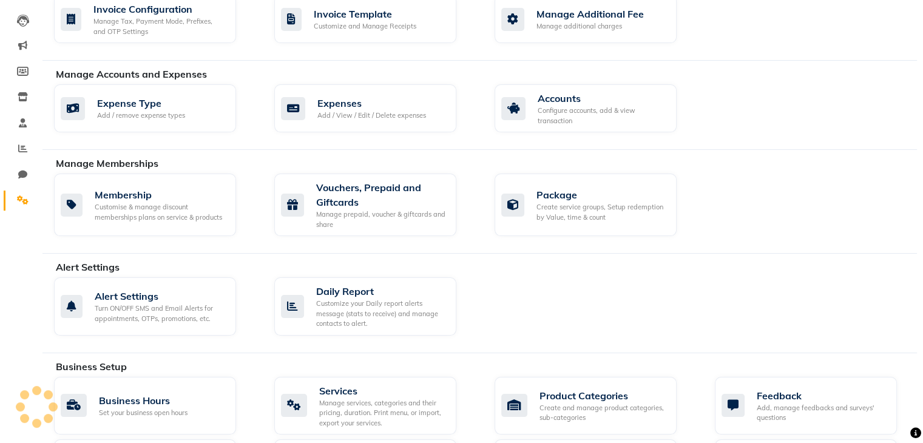
scroll to position [85, 0]
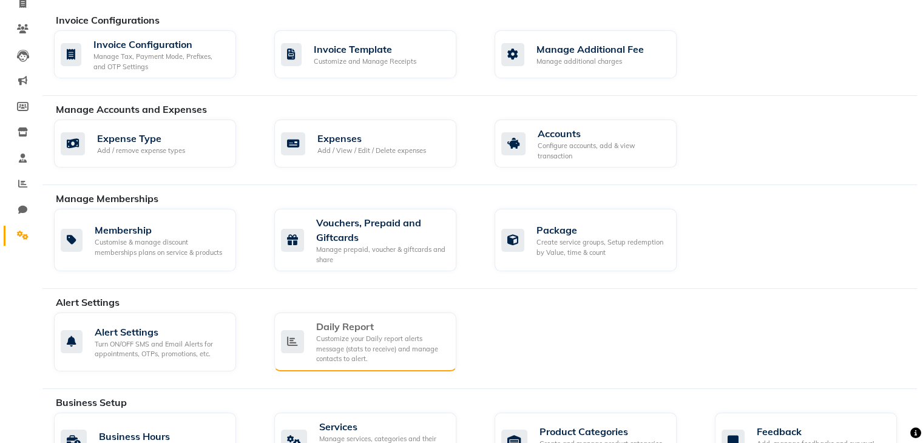
click at [318, 334] on div "Customize your Daily report alerts message (stats to receive) and manage contac…" at bounding box center [381, 349] width 130 height 30
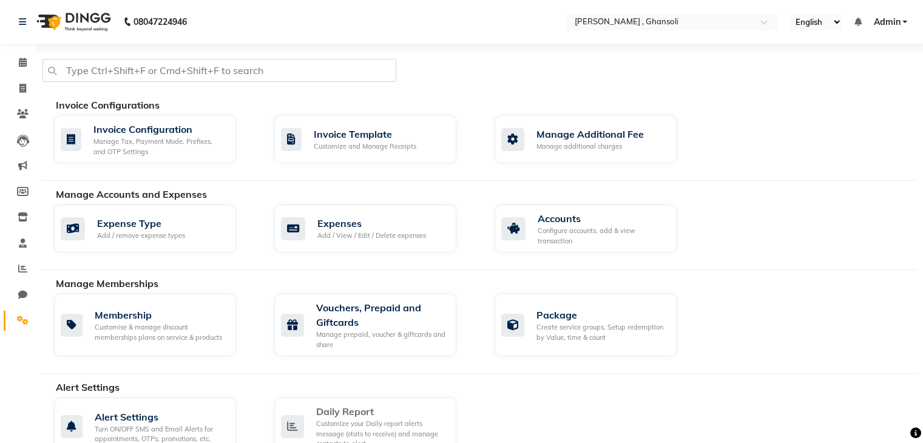
select select "1260"
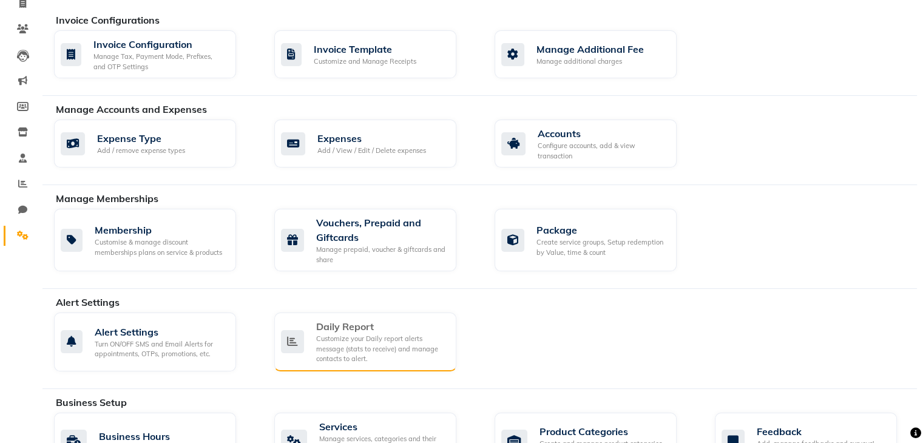
click at [342, 357] on div "Customize your Daily report alerts message (stats to receive) and manage contac…" at bounding box center [381, 349] width 130 height 30
select select "1260"
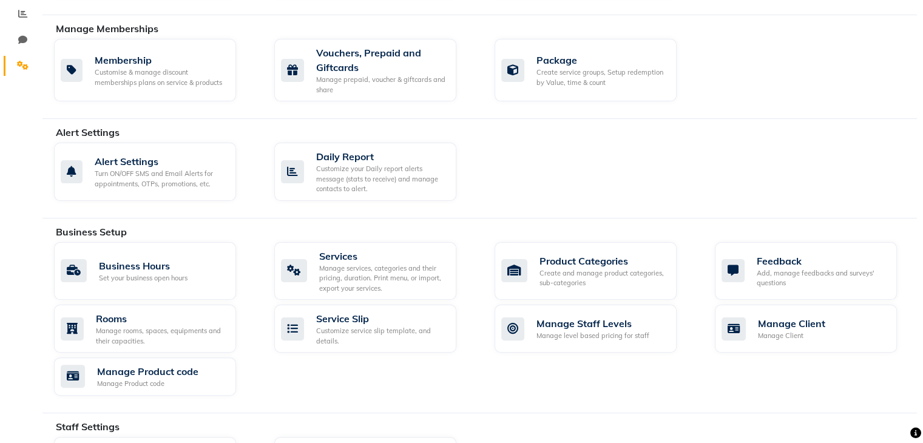
scroll to position [277, 0]
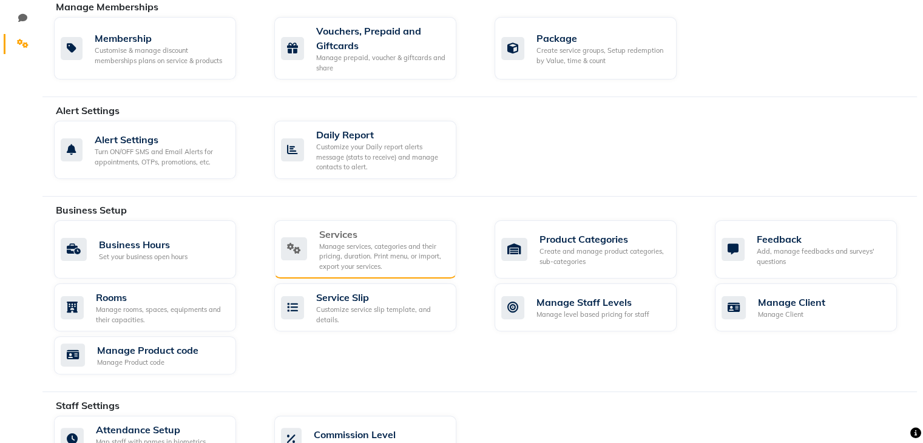
click at [360, 262] on div "Manage services, categories and their pricing, duration. Print menu, or import,…" at bounding box center [382, 257] width 127 height 30
click at [342, 242] on div "Manage services, categories and their pricing, duration. Print menu, or import,…" at bounding box center [382, 257] width 127 height 30
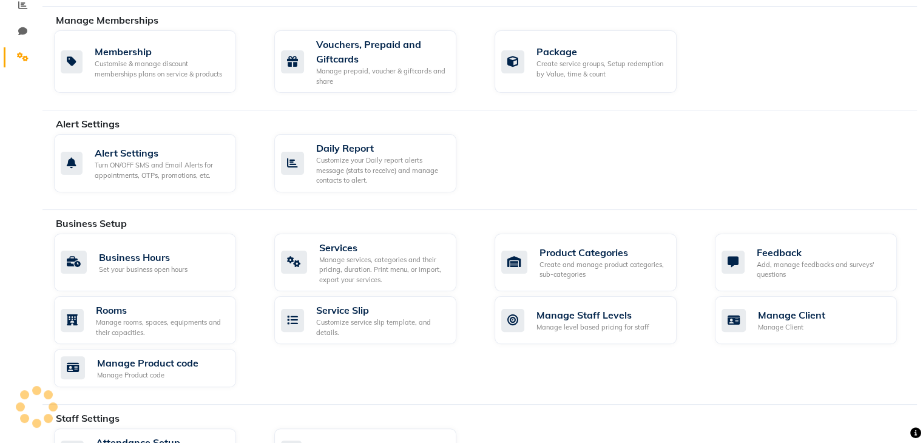
scroll to position [277, 0]
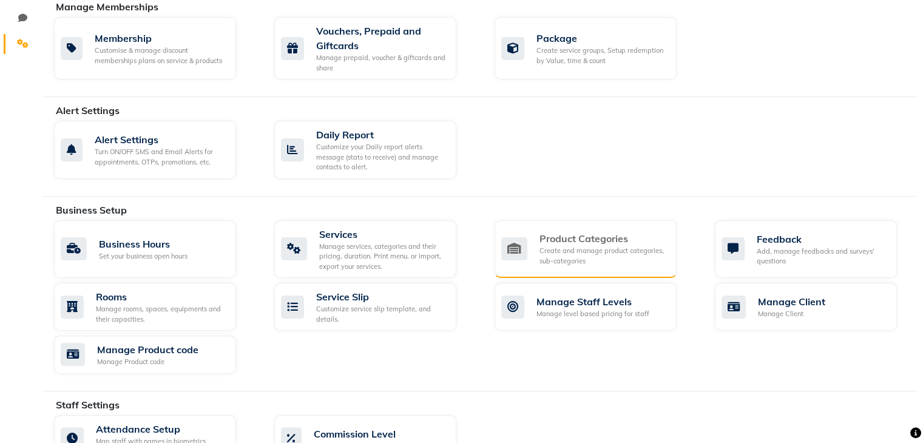
click at [551, 248] on div "Create and manage product categories, sub-categories" at bounding box center [602, 256] width 127 height 20
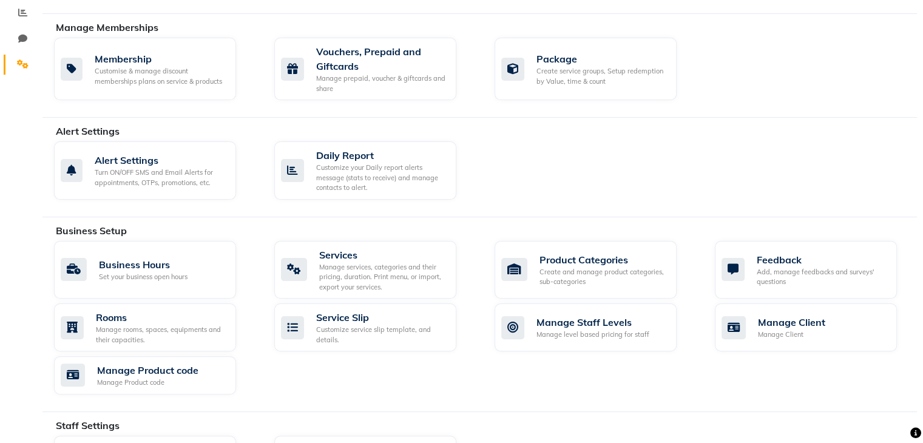
scroll to position [277, 0]
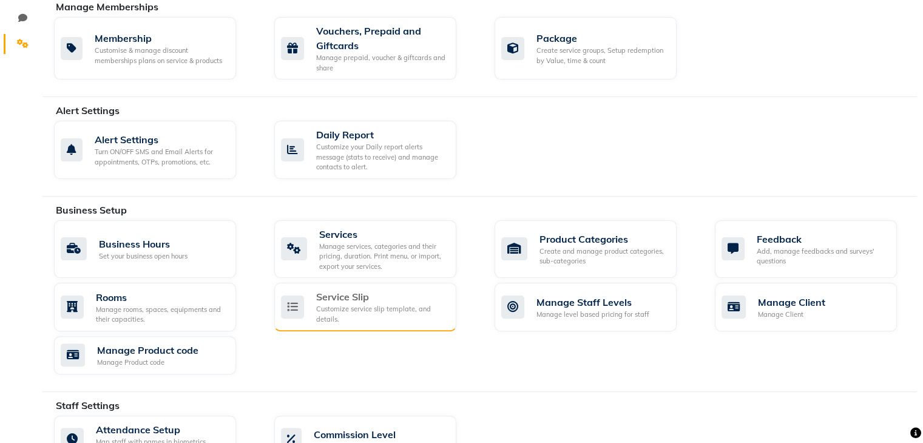
click at [394, 317] on div "Customize service slip template, and details." at bounding box center [381, 314] width 130 height 20
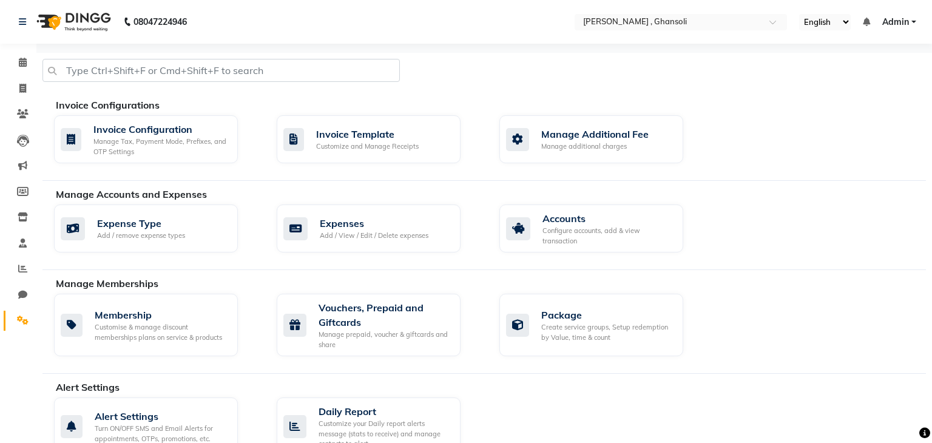
select select
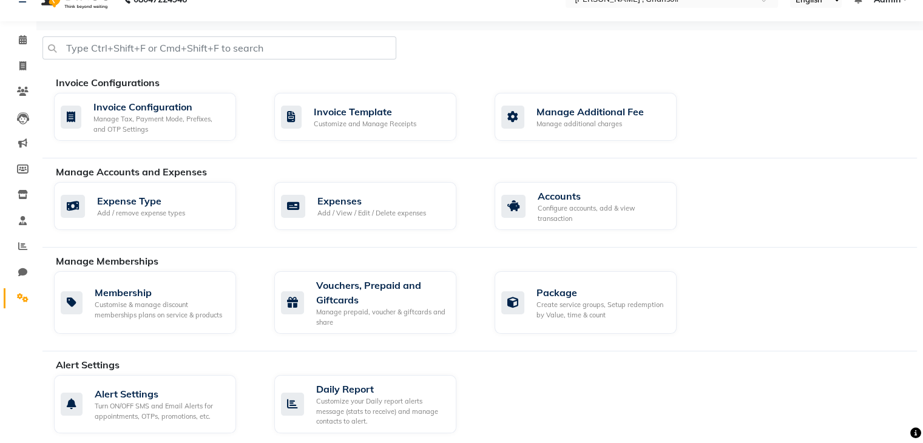
scroll to position [22, 0]
click at [362, 126] on div "Customize and Manage Receipts" at bounding box center [365, 125] width 103 height 10
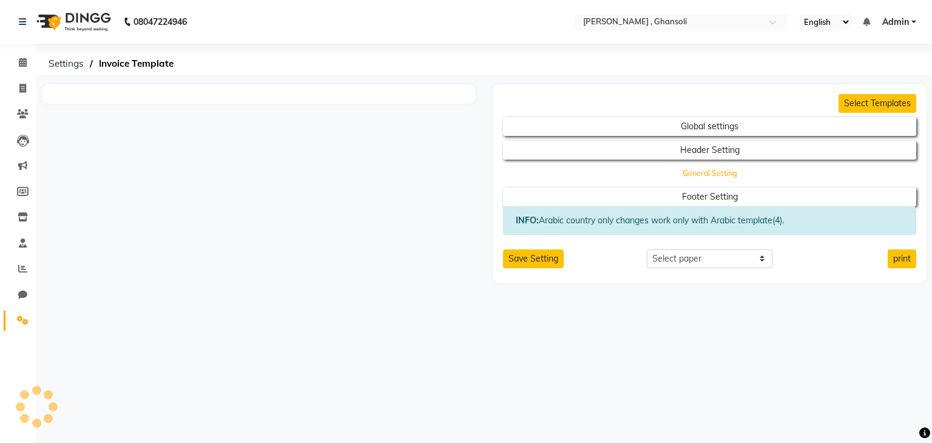
click at [663, 172] on button "General Setting" at bounding box center [710, 173] width 372 height 17
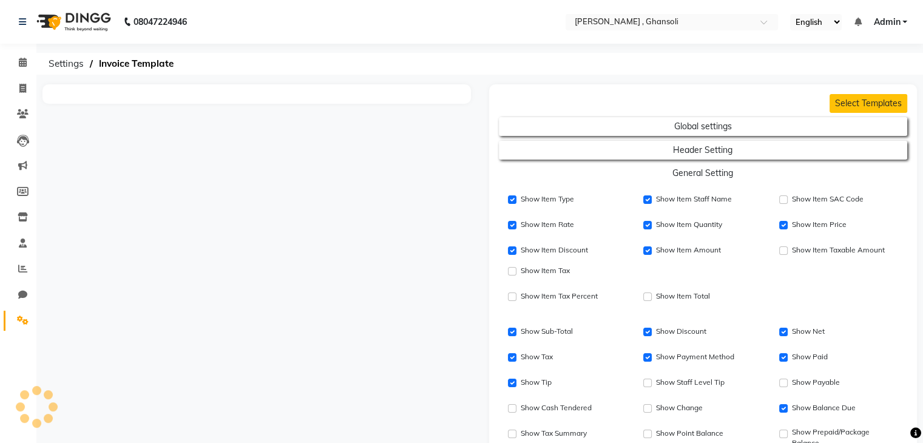
checkbox input "false"
checkbox input "true"
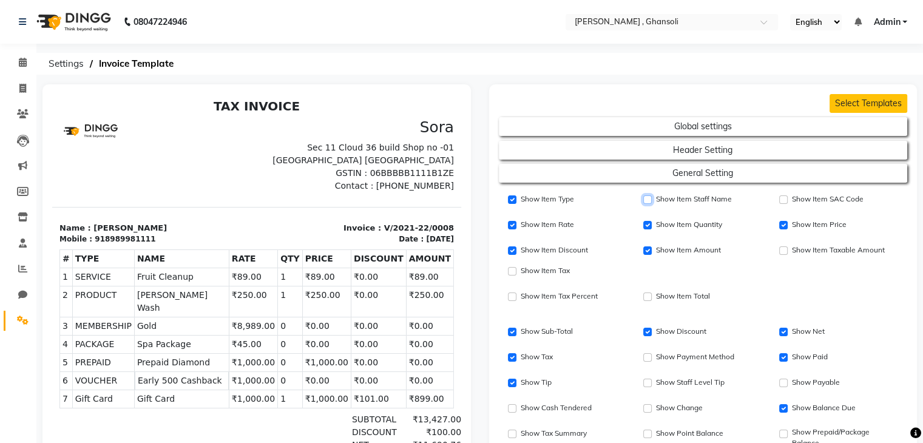
click at [648, 201] on input "Show Item Staff Name" at bounding box center [647, 199] width 8 height 8
checkbox input "true"
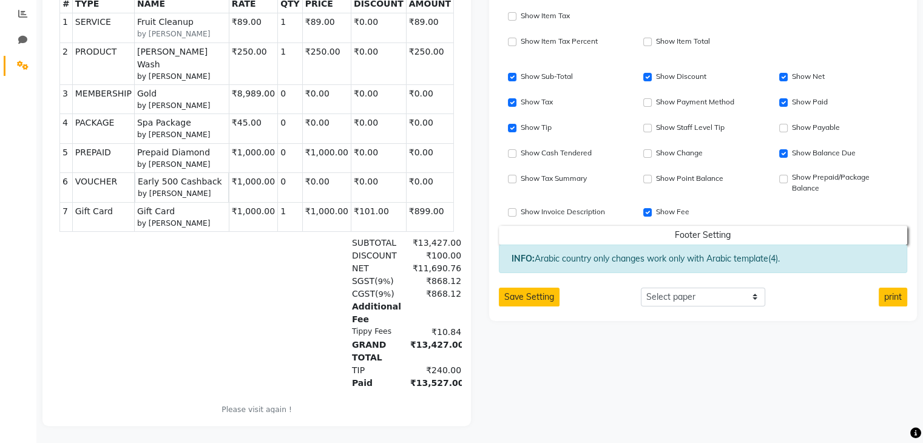
scroll to position [265, 0]
click at [526, 287] on button "Save Setting" at bounding box center [529, 295] width 61 height 19
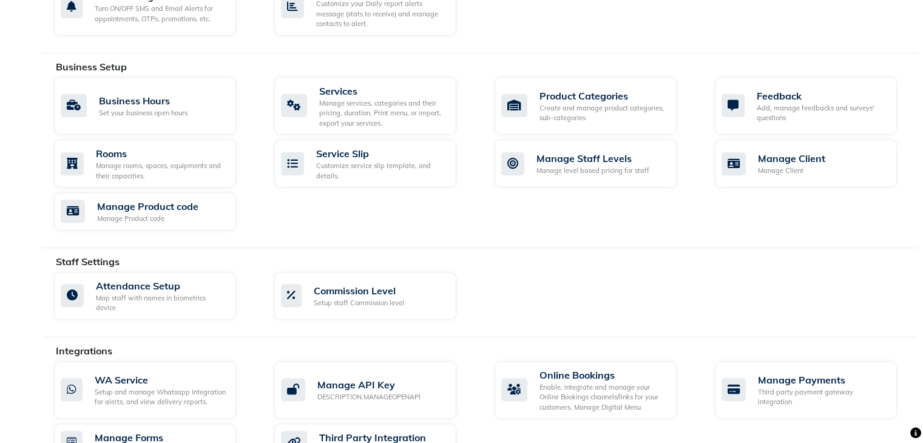
scroll to position [419, 0]
click at [368, 157] on div "Service Slip" at bounding box center [381, 154] width 130 height 15
select select
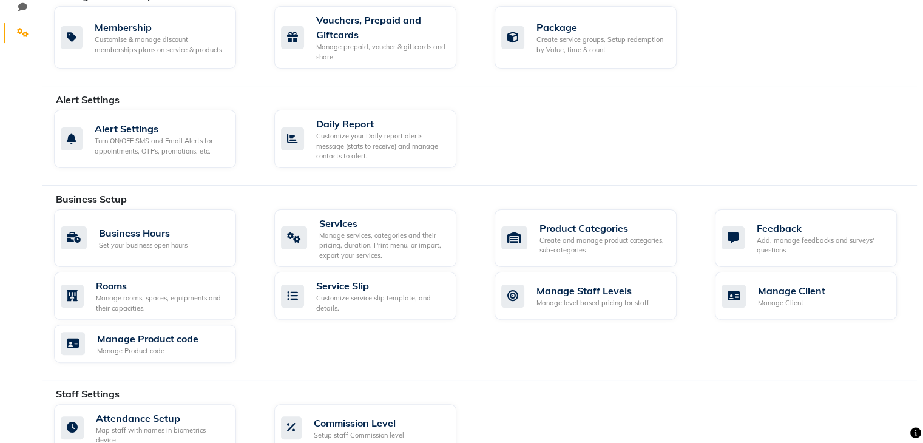
scroll to position [336, 0]
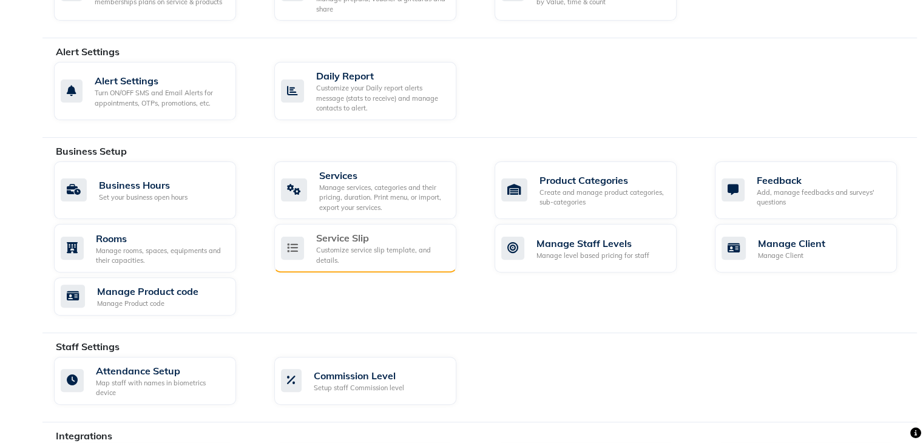
click at [418, 251] on div "Customize service slip template, and details." at bounding box center [381, 255] width 130 height 20
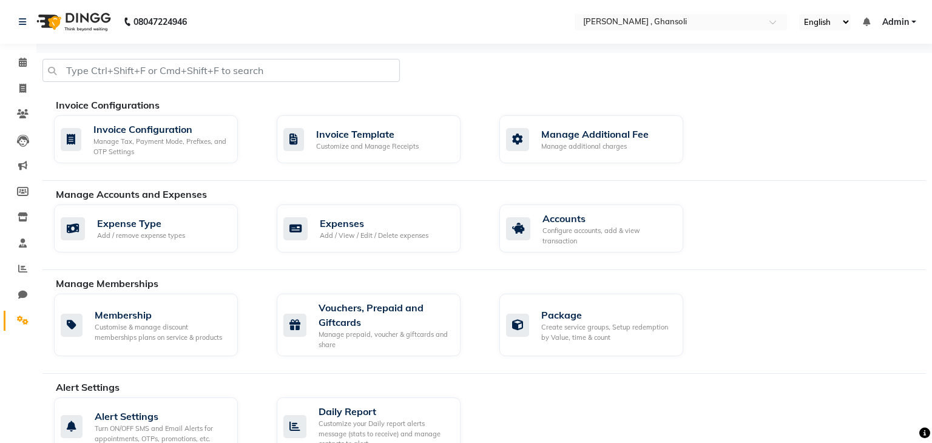
select select
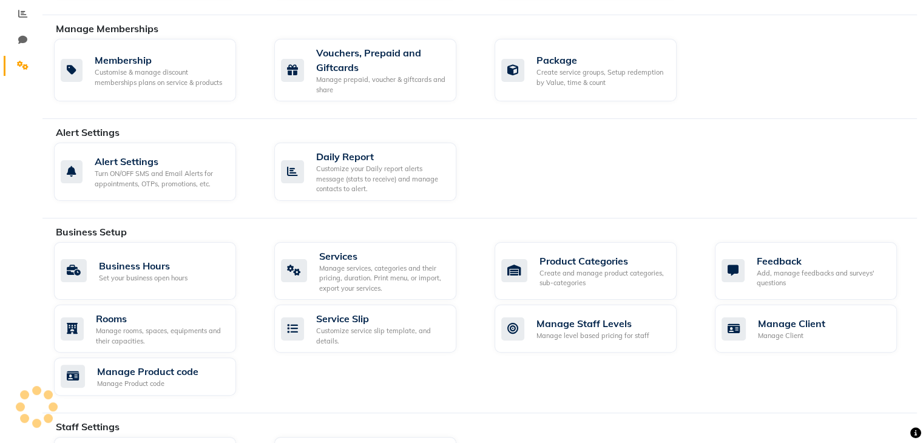
scroll to position [336, 0]
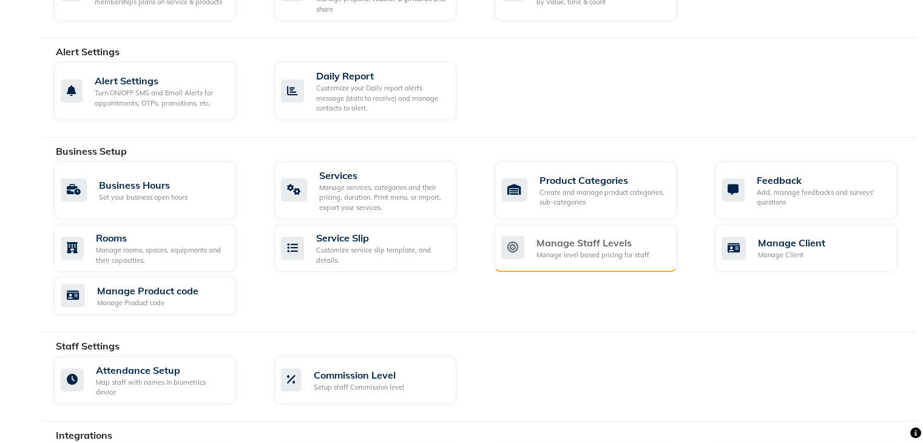
click at [546, 252] on div "Manage level based pricing for staff" at bounding box center [592, 255] width 113 height 10
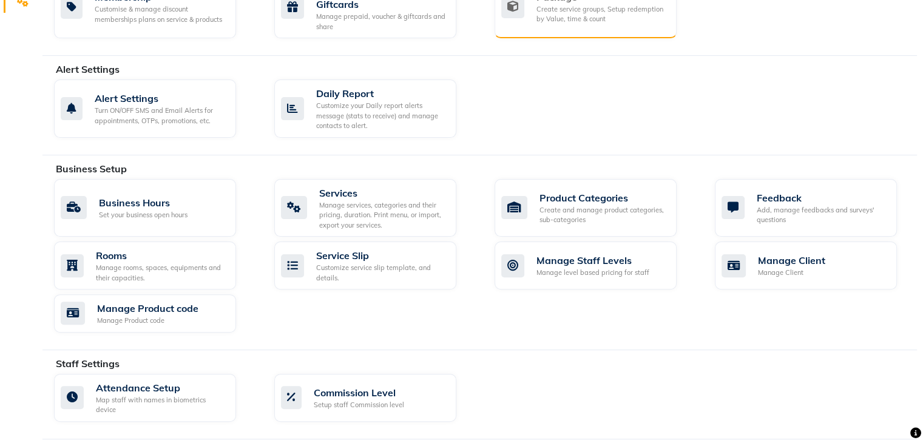
scroll to position [320, 0]
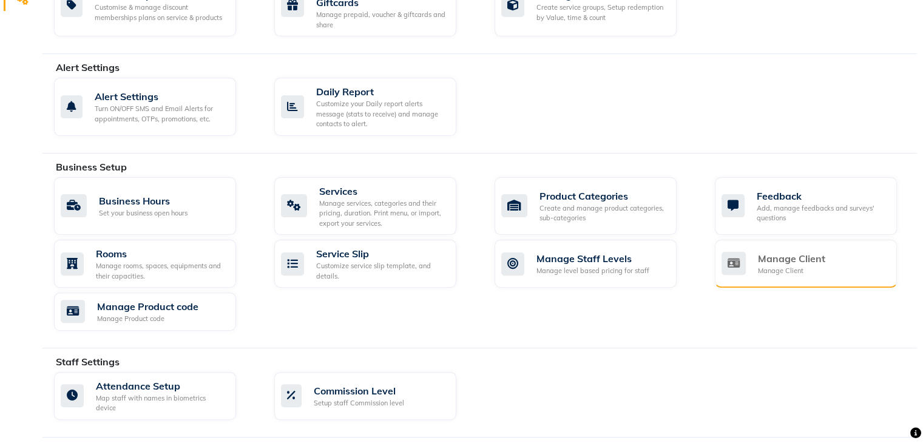
click at [760, 278] on div "Manage Client Manage Client" at bounding box center [806, 264] width 182 height 48
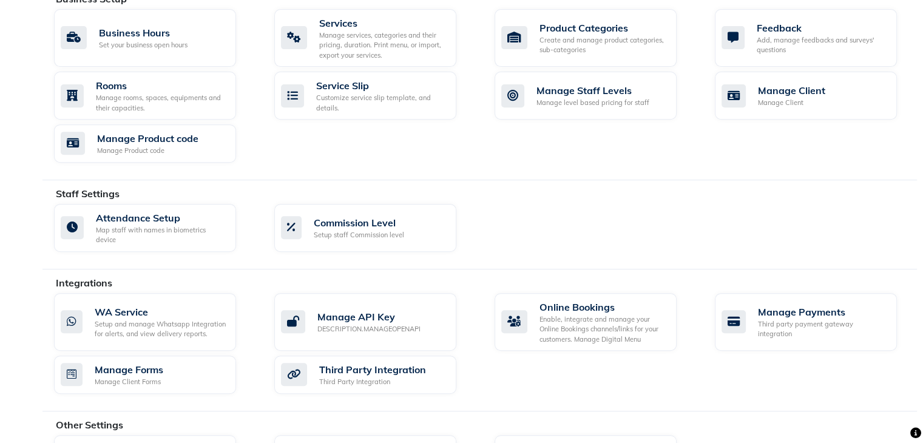
scroll to position [541, 0]
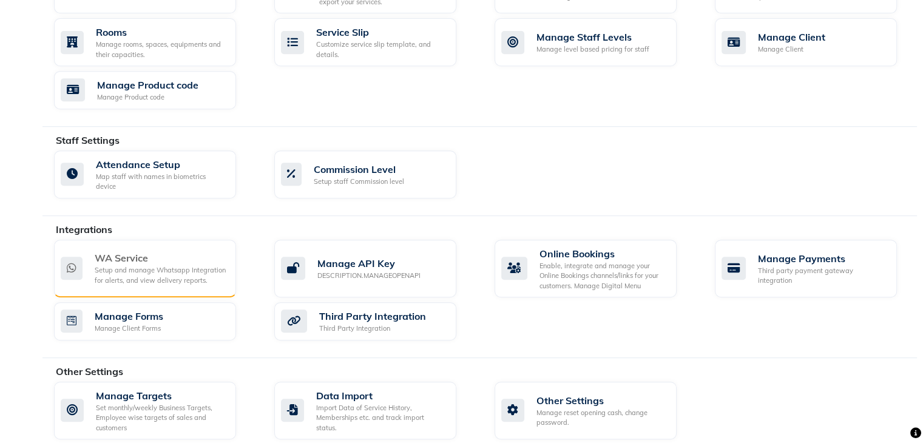
click at [134, 269] on div "Setup and manage Whatsapp Integration for alerts, and view delivery reports." at bounding box center [161, 275] width 132 height 20
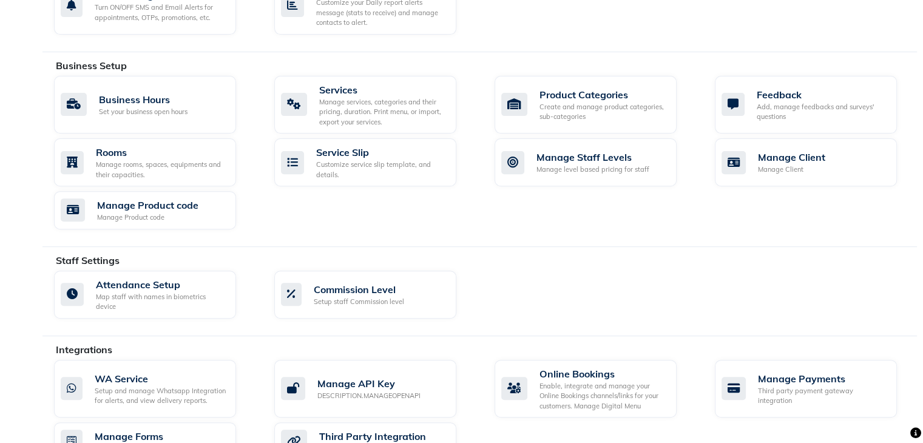
scroll to position [541, 0]
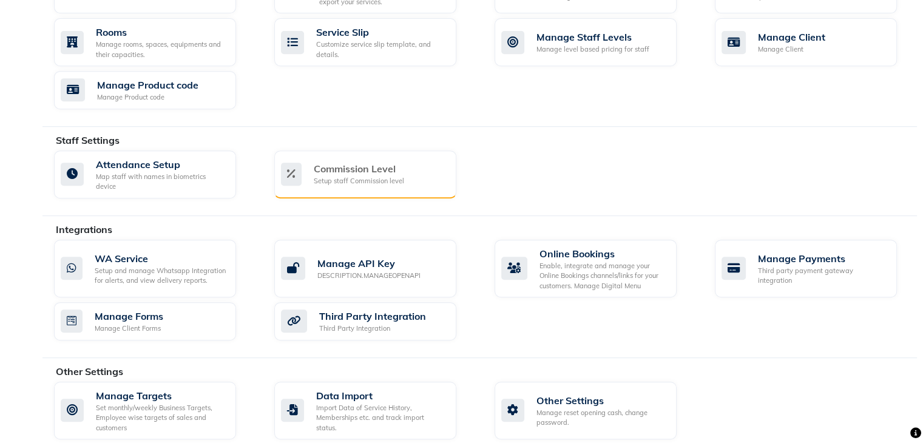
click at [365, 176] on div "Setup staff Commission level" at bounding box center [359, 181] width 90 height 10
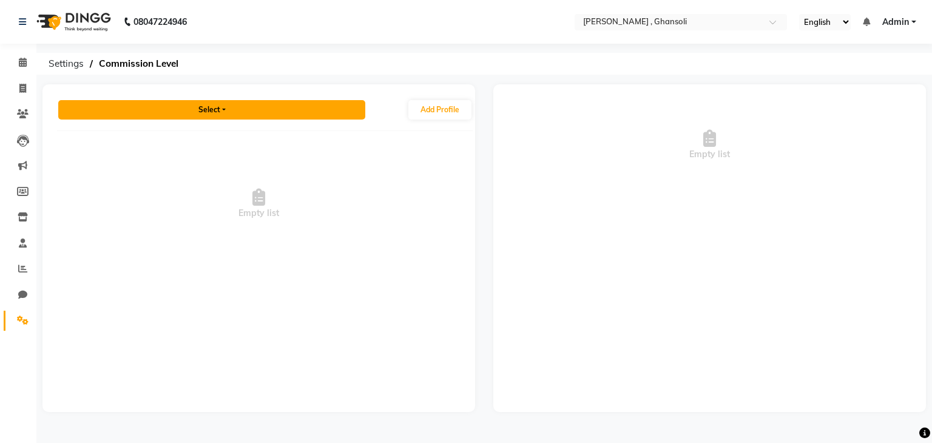
click at [207, 115] on button "Select" at bounding box center [211, 109] width 307 height 19
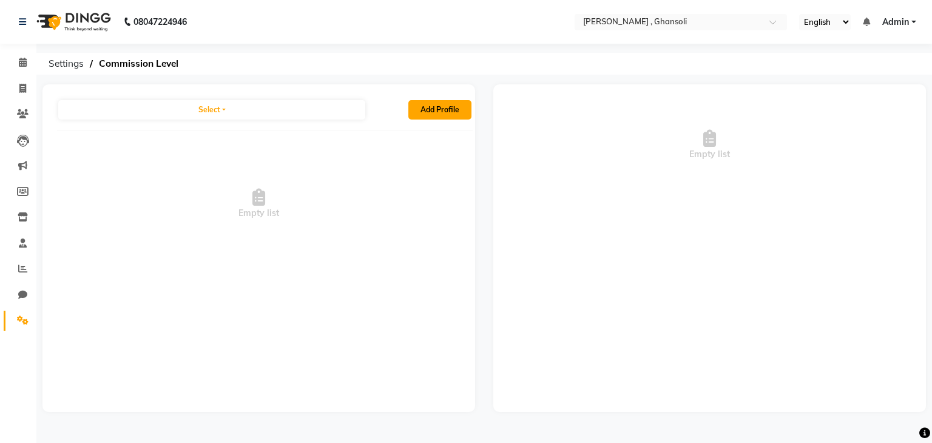
click at [440, 115] on button "Add Profile" at bounding box center [439, 109] width 63 height 19
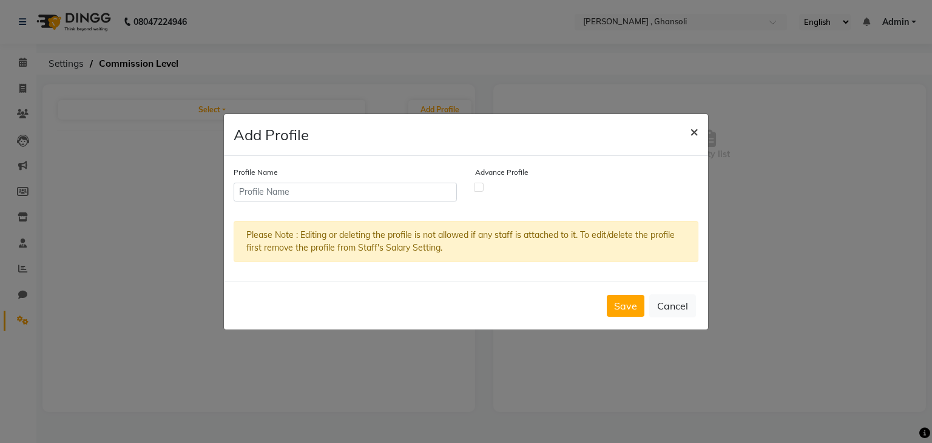
click at [694, 134] on span "×" at bounding box center [694, 131] width 8 height 18
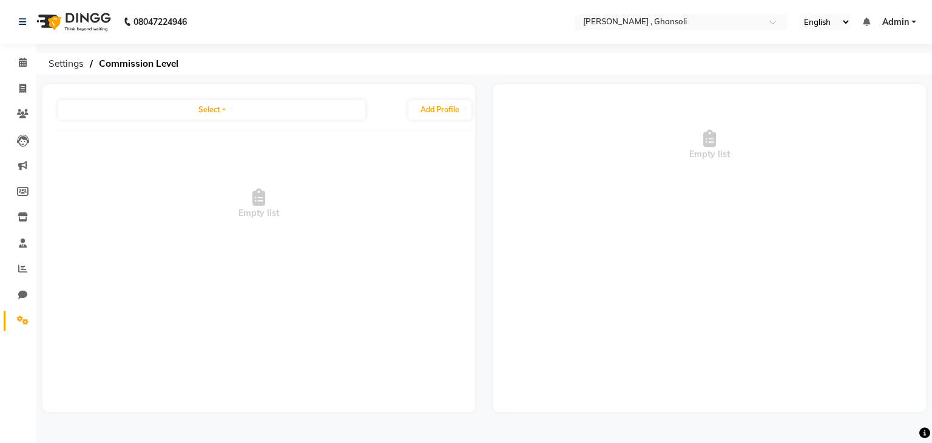
click at [694, 134] on form "Add Profile × Profile Name Advance Profile Please Note : Editing or deleting th…" at bounding box center [466, 191] width 484 height 215
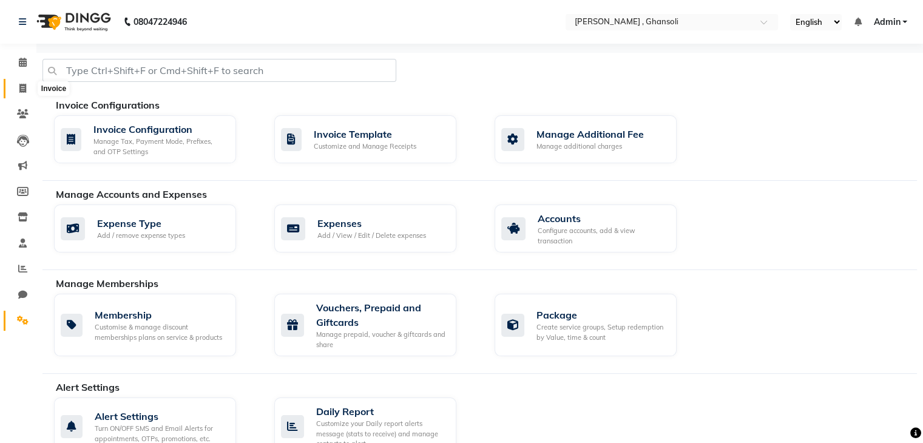
click at [27, 88] on span at bounding box center [22, 89] width 21 height 14
select select "service"
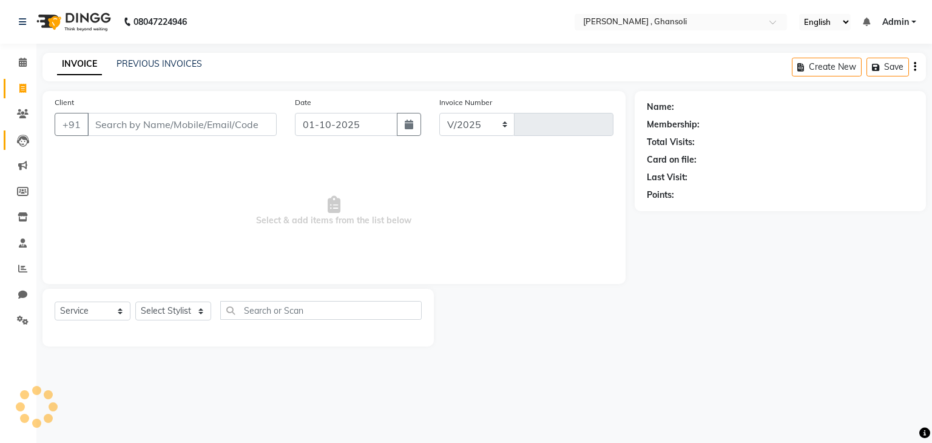
select select "8446"
type input "0837"
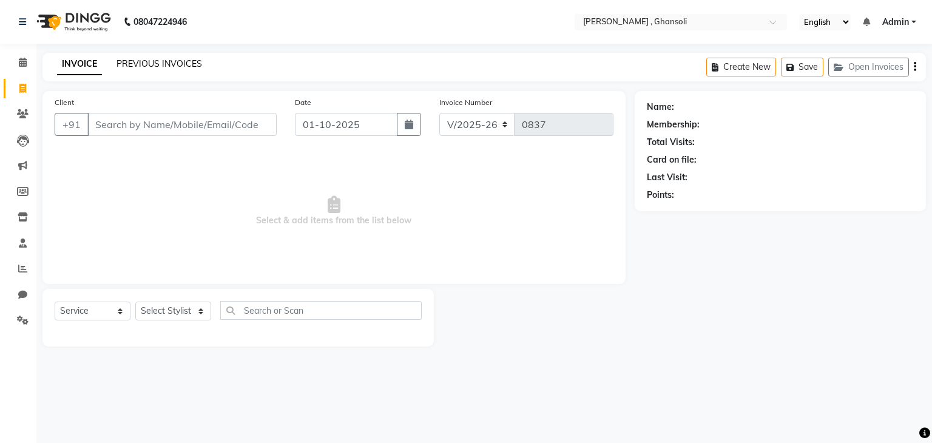
click at [170, 66] on link "PREVIOUS INVOICES" at bounding box center [160, 63] width 86 height 11
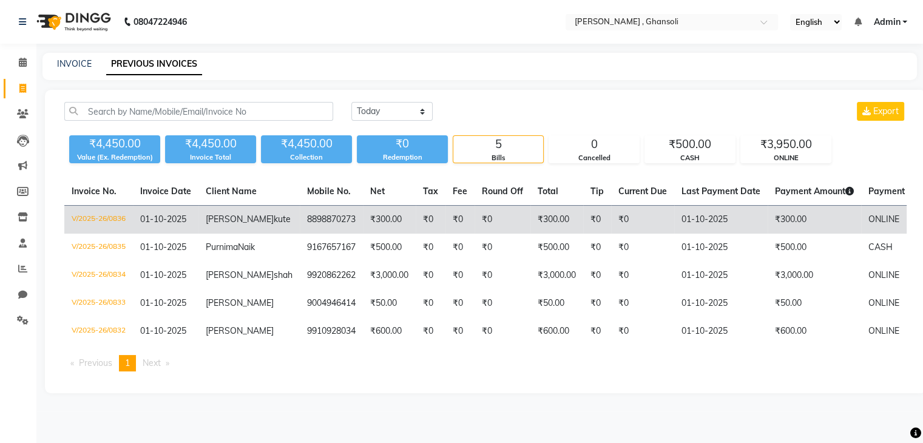
click at [445, 227] on td "₹0" at bounding box center [459, 220] width 29 height 29
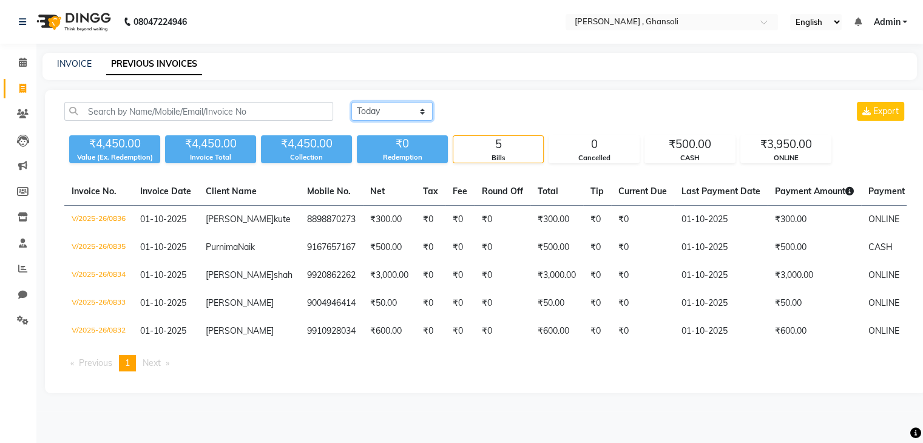
click at [392, 112] on select "[DATE] [DATE] Custom Range" at bounding box center [391, 111] width 81 height 19
select select "range"
click at [351, 102] on select "[DATE] [DATE] Custom Range" at bounding box center [391, 111] width 81 height 19
click at [481, 113] on input "01-10-2025" at bounding box center [490, 111] width 85 height 17
select select "10"
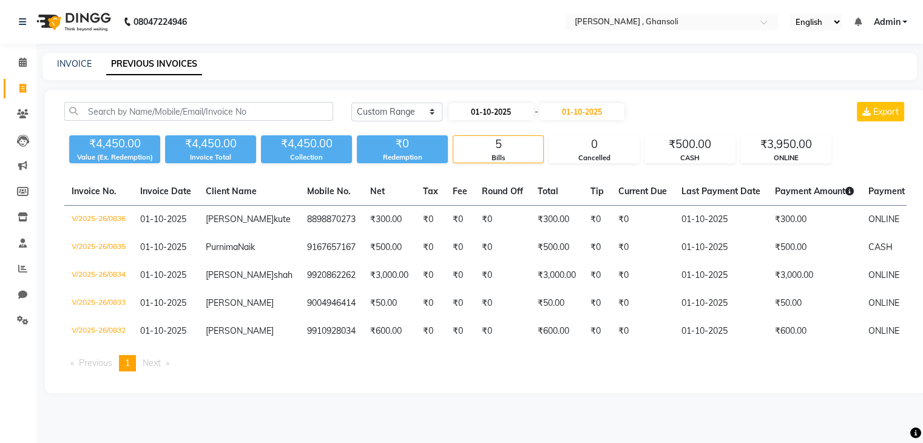
select select "2025"
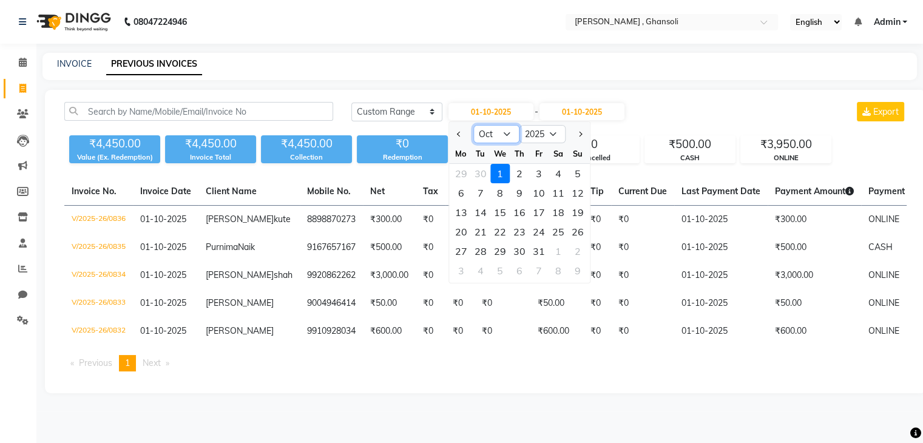
click at [486, 136] on select "Jan Feb Mar Apr May Jun [DATE] Aug Sep Oct Nov Dec" at bounding box center [496, 134] width 46 height 18
select select "9"
click at [473, 125] on select "Jan Feb Mar Apr May Jun [DATE] Aug Sep Oct Nov Dec" at bounding box center [496, 134] width 46 height 18
click at [459, 172] on div "1" at bounding box center [460, 173] width 19 height 19
type input "01-09-2025"
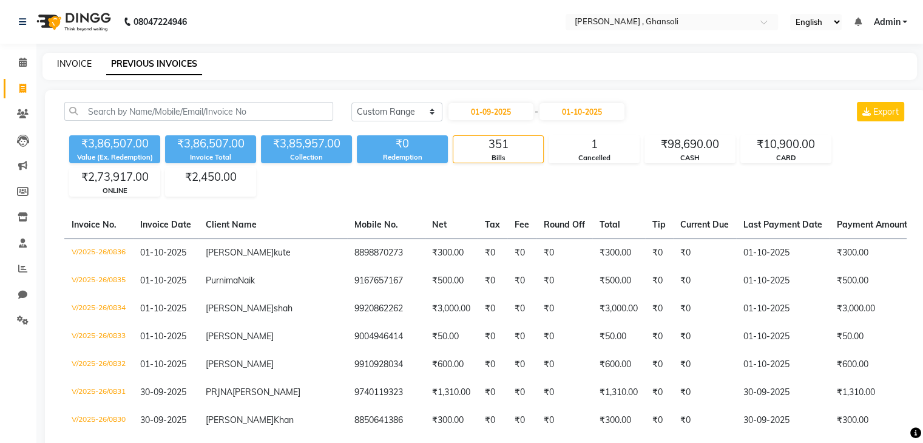
click at [83, 63] on link "INVOICE" at bounding box center [74, 63] width 35 height 11
select select "service"
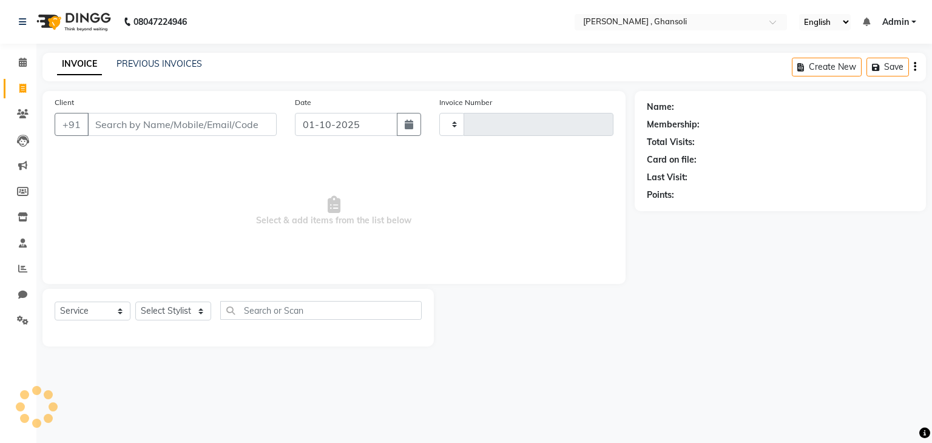
type input "0837"
select select "8446"
click at [180, 322] on div "Select Service Product Membership Package Voucher Prepaid Gift Card Select Styl…" at bounding box center [238, 315] width 367 height 29
click at [177, 314] on select "Select Stylist deepa Lucky [PERSON_NAME] [PERSON_NAME] [PERSON_NAME] [PERSON_NA…" at bounding box center [173, 311] width 76 height 19
select select "92630"
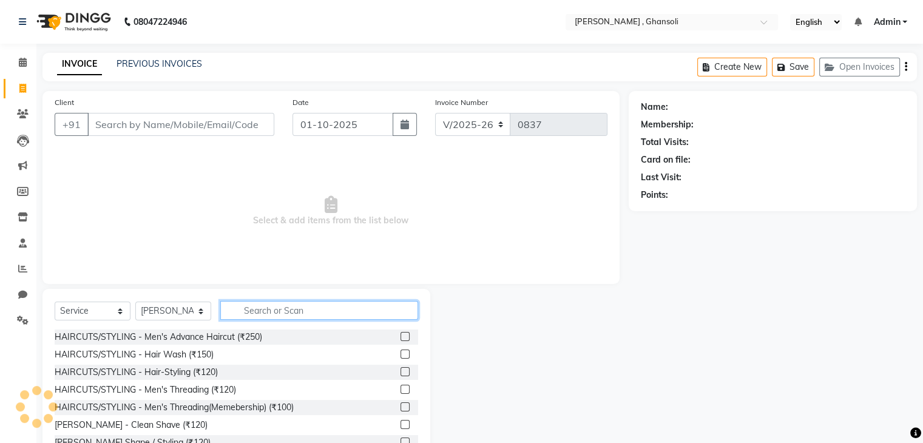
click at [248, 306] on input "text" at bounding box center [319, 310] width 198 height 19
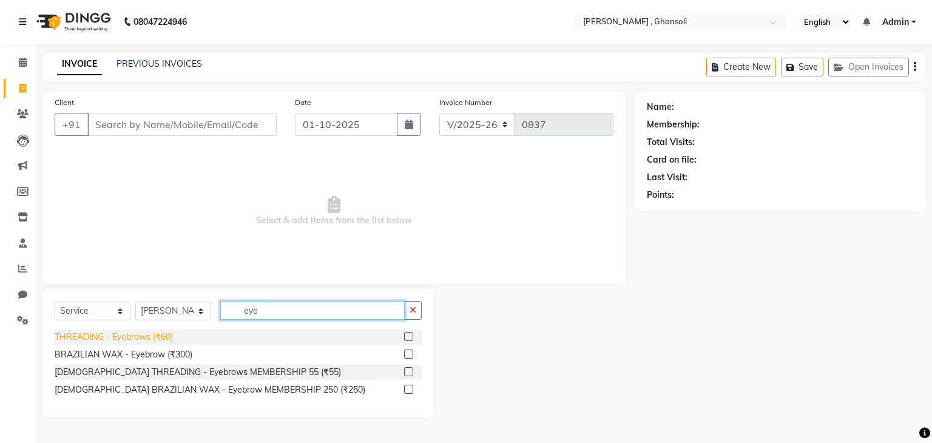
type input "eye"
click at [148, 342] on div "THREADING - Eyebrows (₹60)" at bounding box center [114, 337] width 118 height 13
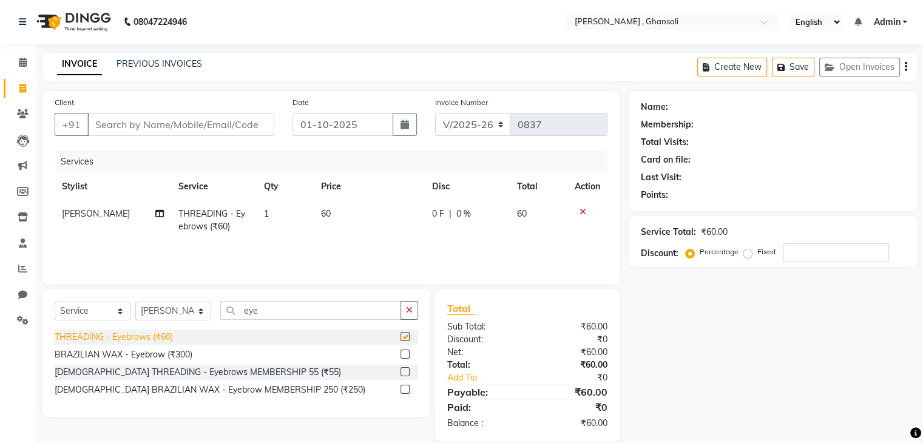
checkbox input "false"
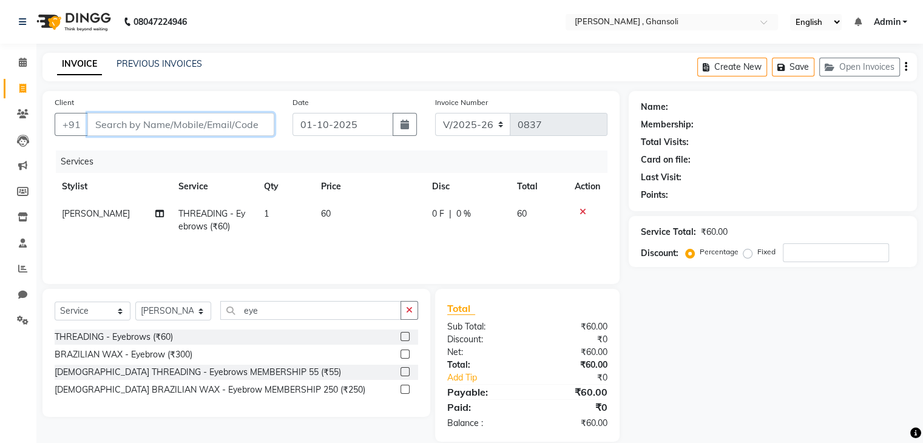
click at [191, 124] on input "Client" at bounding box center [180, 124] width 187 height 23
type input "8"
type input "0"
type input "8961060137"
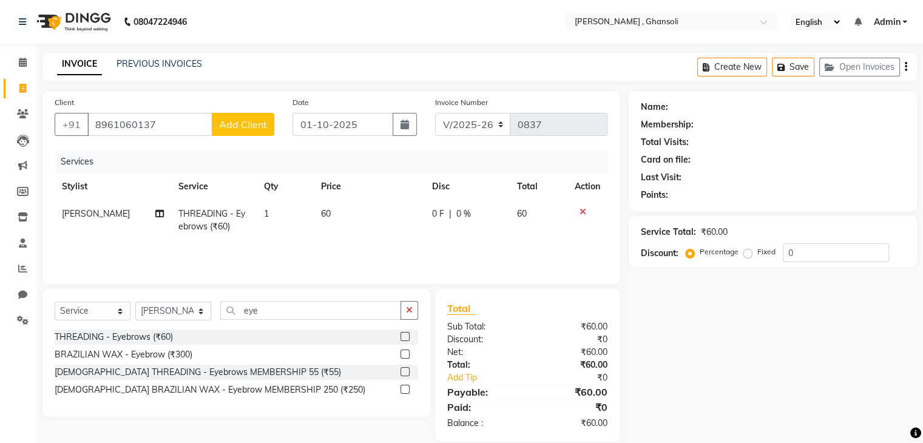
click at [234, 127] on span "Add Client" at bounding box center [243, 124] width 48 height 12
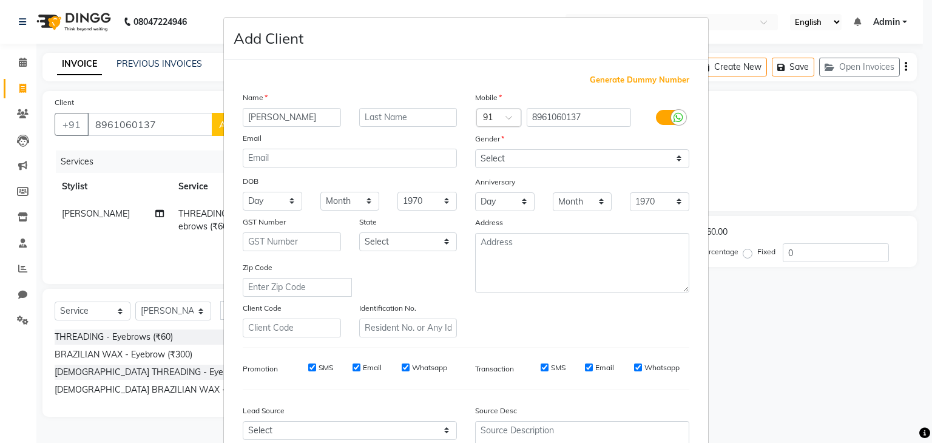
type input "[PERSON_NAME]"
click at [545, 161] on select "Select [DEMOGRAPHIC_DATA] [DEMOGRAPHIC_DATA] Other Prefer Not To Say" at bounding box center [582, 158] width 214 height 19
select select "[DEMOGRAPHIC_DATA]"
click at [475, 150] on select "Select [DEMOGRAPHIC_DATA] [DEMOGRAPHIC_DATA] Other Prefer Not To Say" at bounding box center [582, 158] width 214 height 19
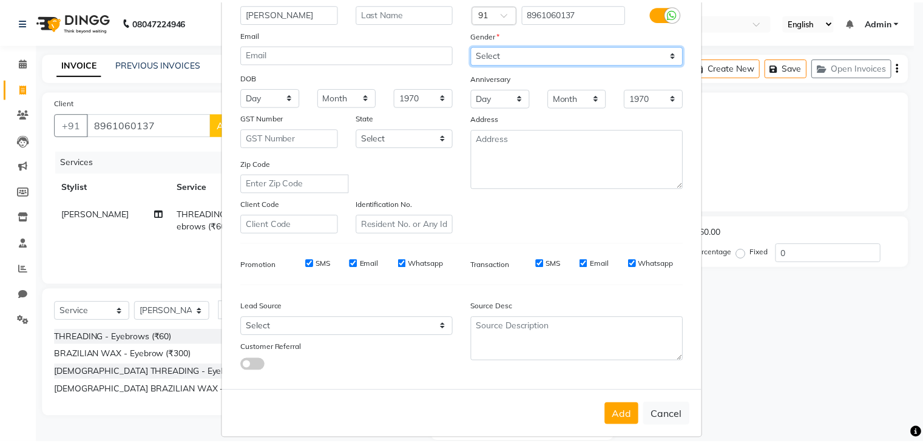
scroll to position [106, 0]
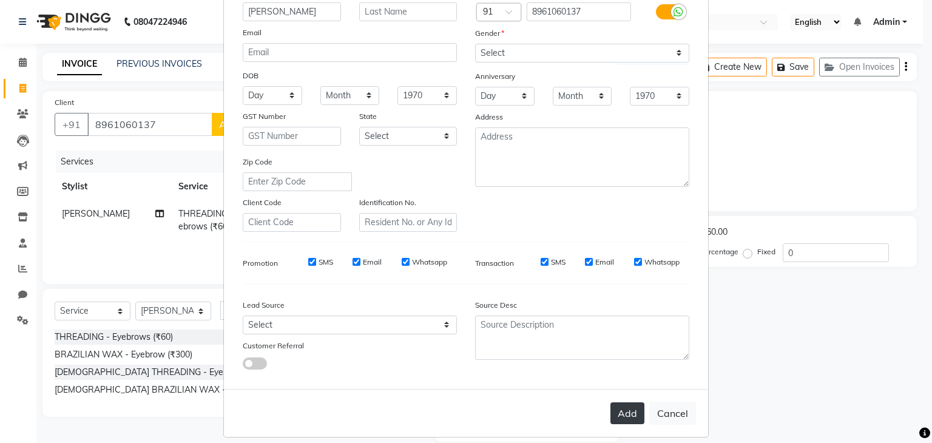
click at [619, 422] on button "Add" at bounding box center [627, 413] width 34 height 22
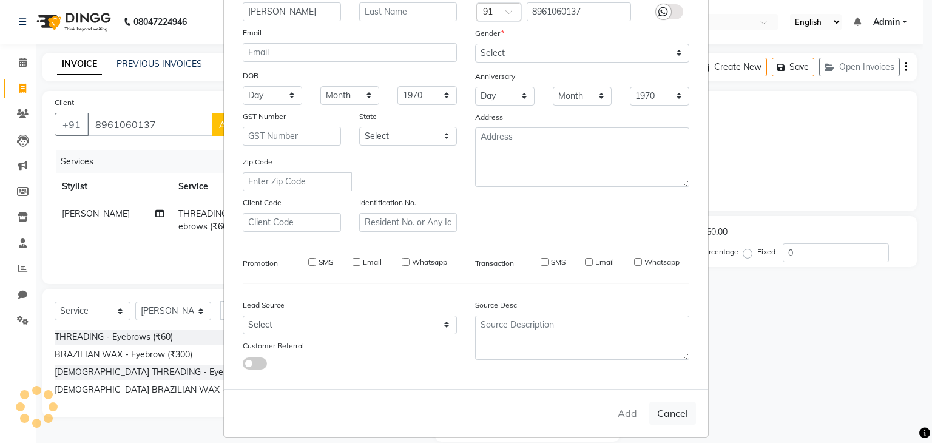
select select
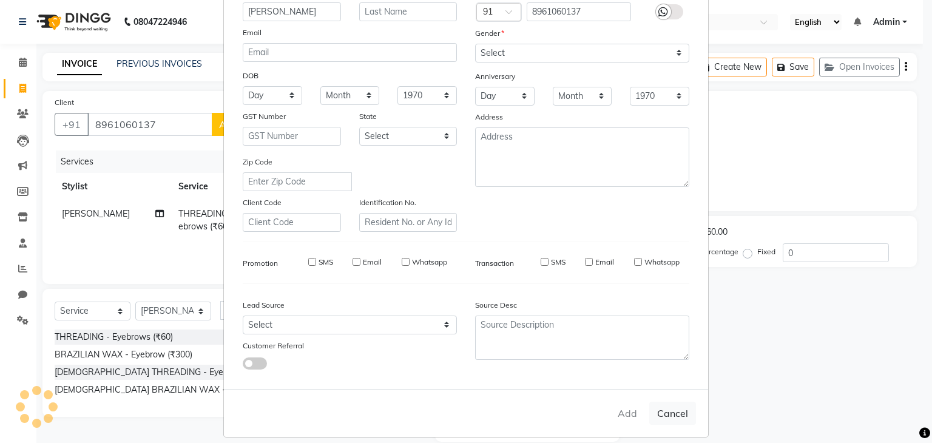
select select
checkbox input "false"
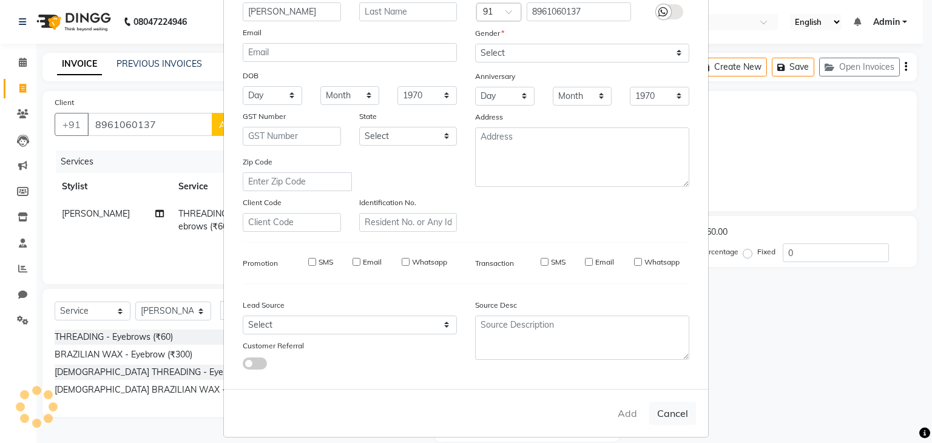
checkbox input "false"
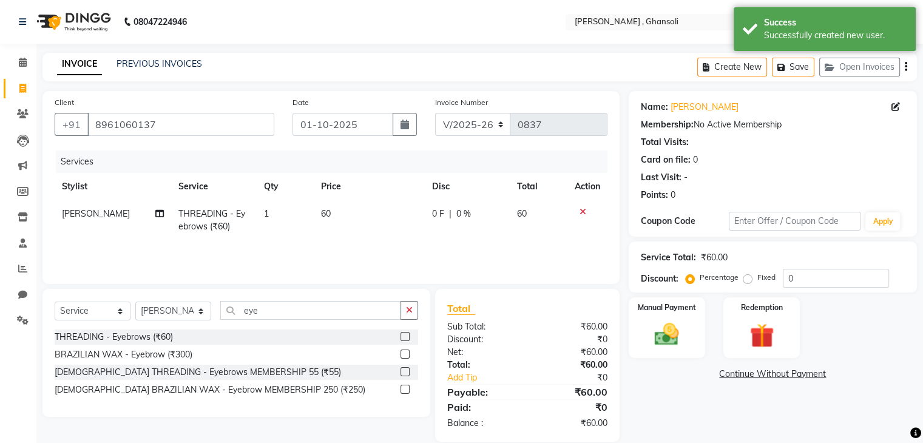
scroll to position [17, 0]
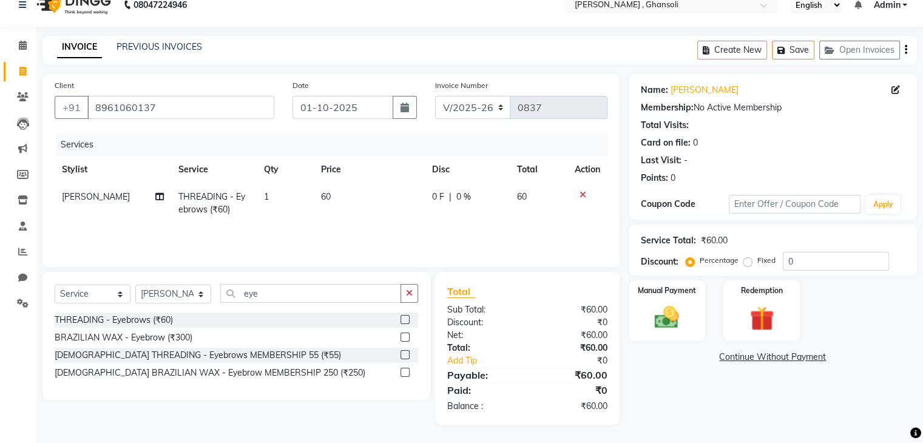
click at [437, 207] on td "0 F | 0 %" at bounding box center [467, 203] width 85 height 40
select select "92630"
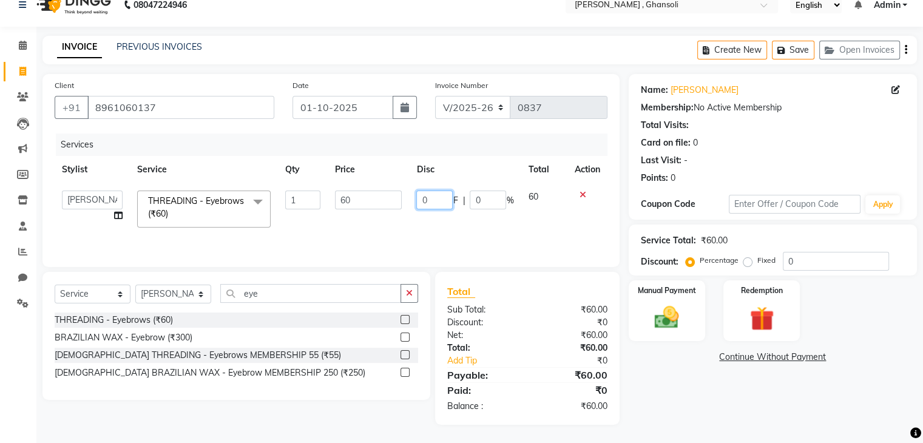
click at [437, 200] on input "0" at bounding box center [434, 200] width 36 height 19
type input "10"
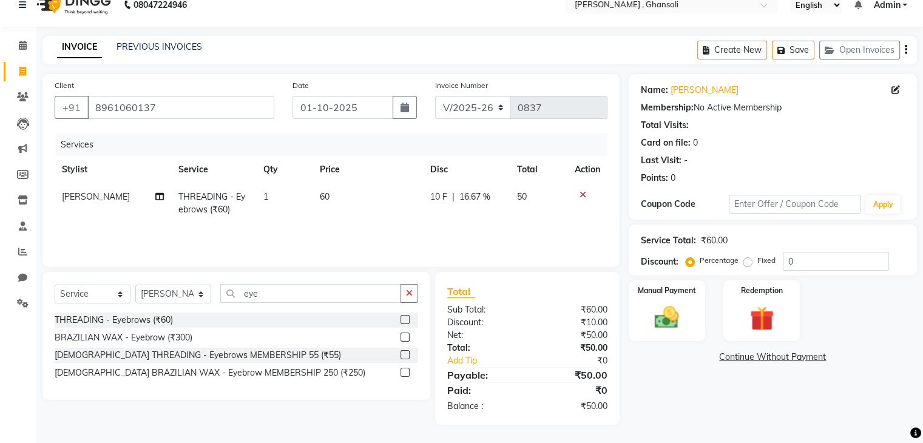
click at [677, 389] on div "Name: [PERSON_NAME] Membership: No Active Membership Total Visits: Card on file…" at bounding box center [777, 249] width 297 height 351
click at [654, 292] on label "Manual Payment" at bounding box center [667, 290] width 61 height 12
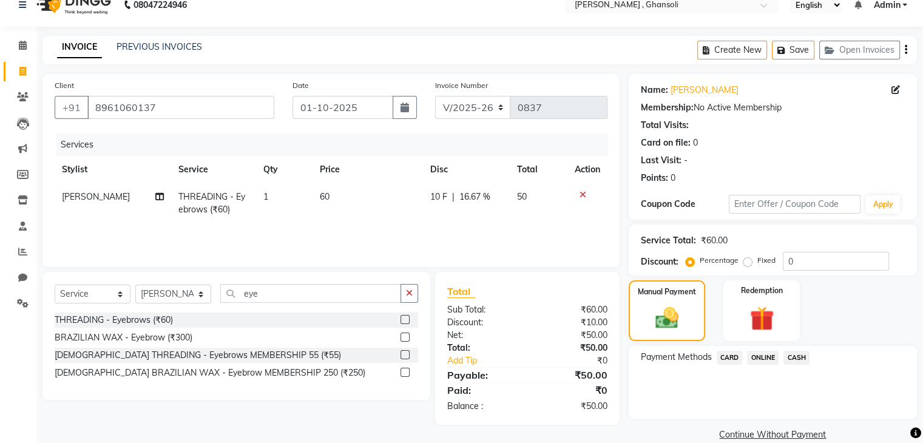
click at [794, 359] on span "CASH" at bounding box center [796, 358] width 26 height 14
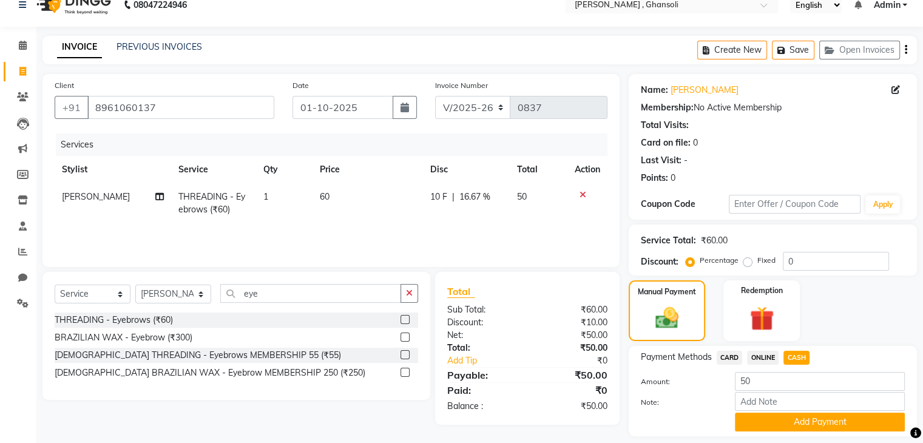
scroll to position [54, 0]
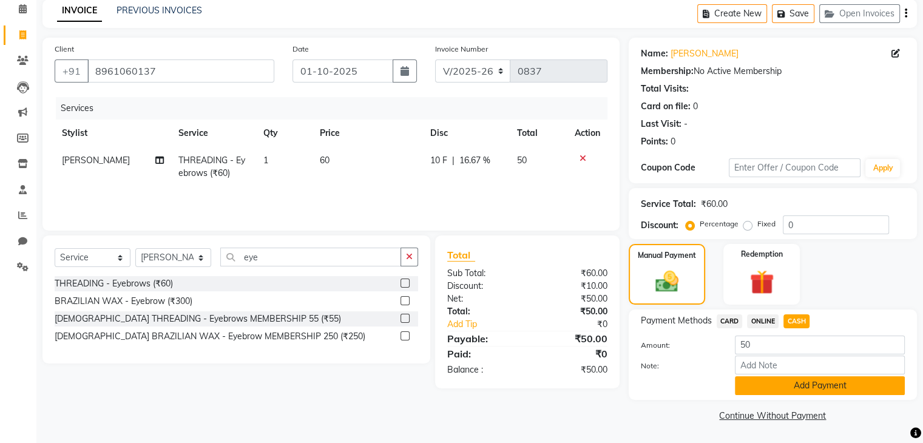
click at [796, 385] on button "Add Payment" at bounding box center [820, 385] width 170 height 19
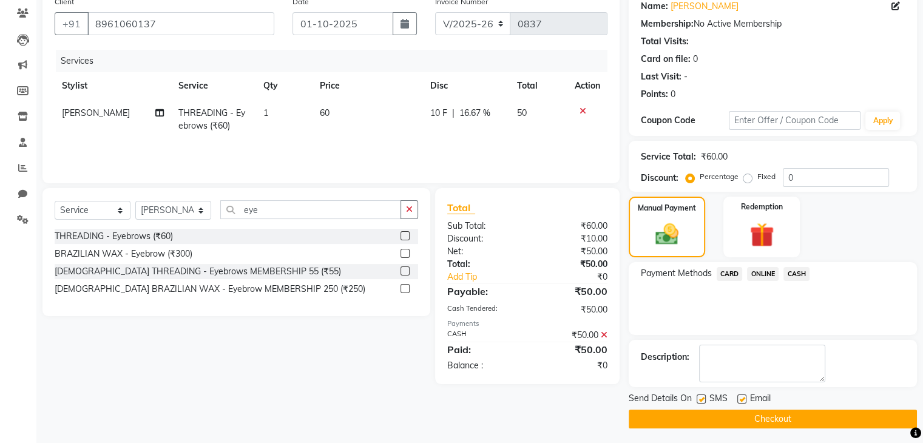
scroll to position [104, 0]
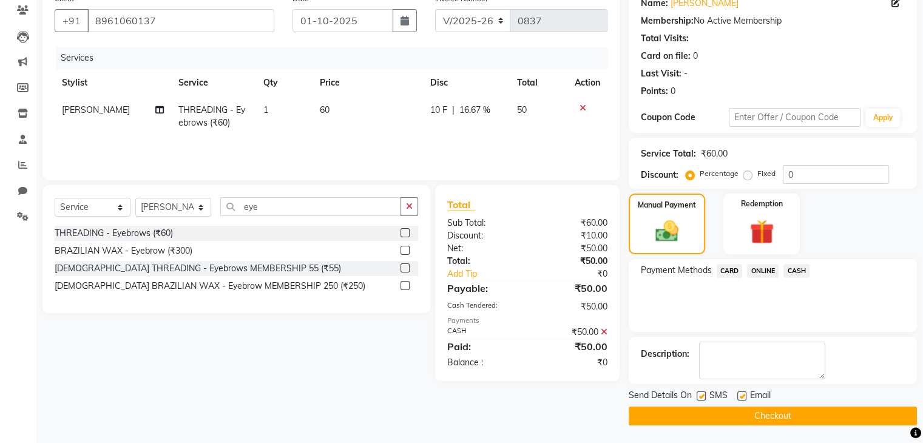
click at [772, 415] on button "Checkout" at bounding box center [773, 416] width 288 height 19
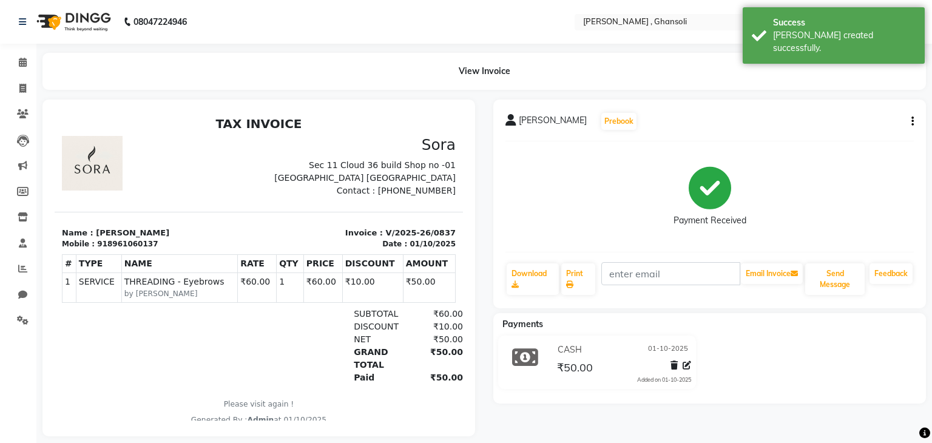
select select "service"
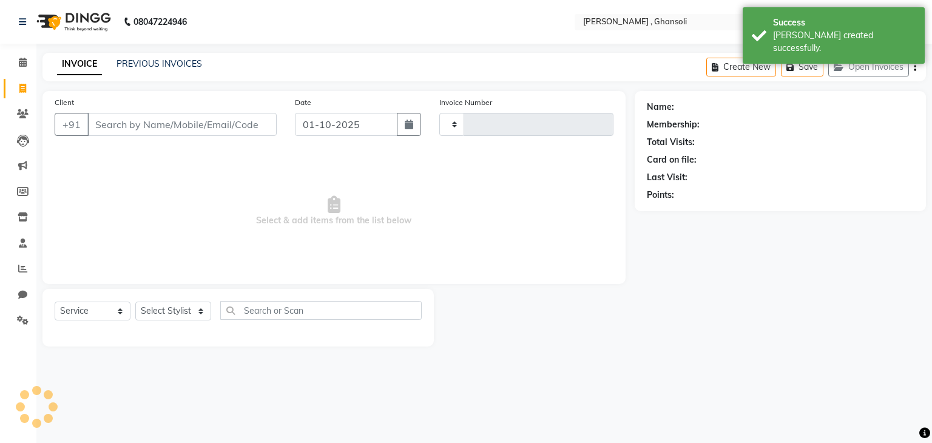
type input "0838"
select select "8446"
click at [22, 91] on icon at bounding box center [22, 88] width 7 height 9
select select "8446"
select select "service"
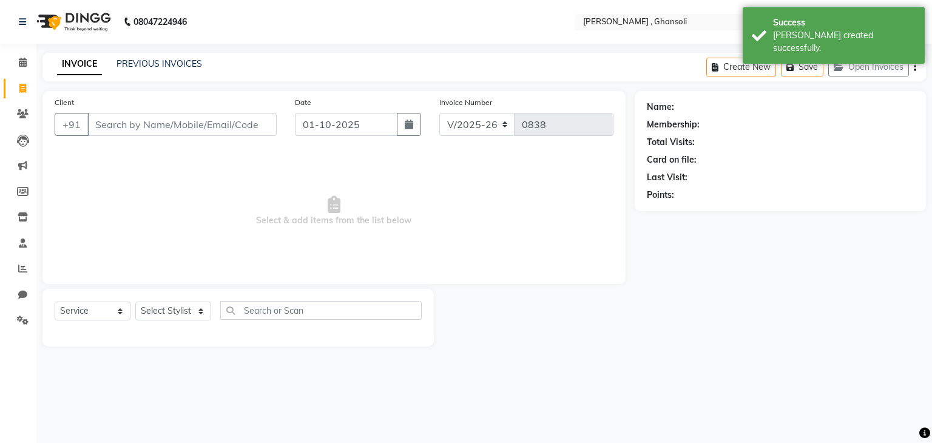
click at [240, 135] on input "Client" at bounding box center [181, 124] width 189 height 23
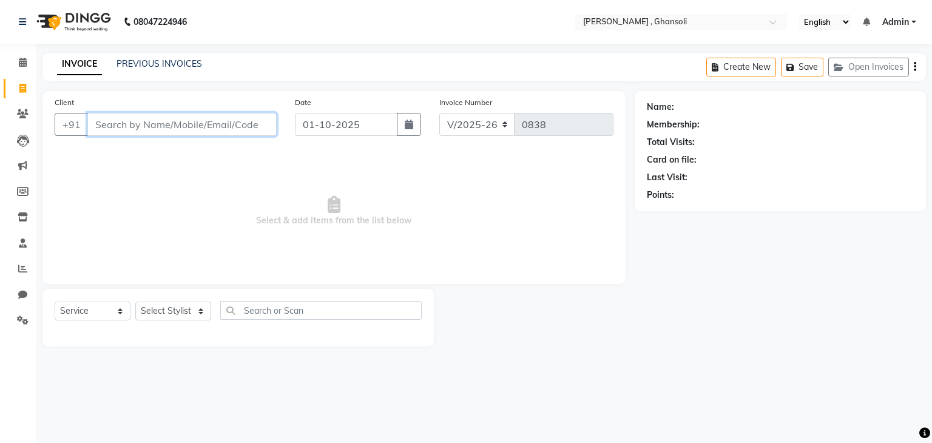
click at [201, 124] on input "Client" at bounding box center [181, 124] width 189 height 23
click at [147, 63] on link "PREVIOUS INVOICES" at bounding box center [160, 63] width 86 height 11
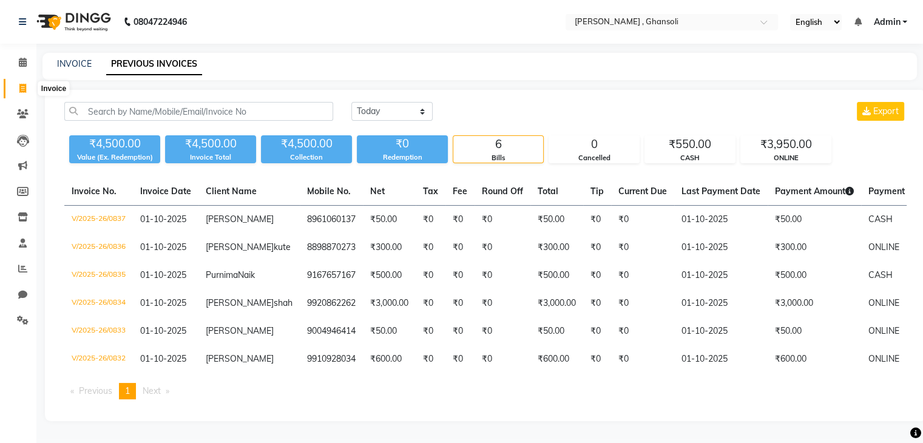
click at [21, 90] on icon at bounding box center [22, 88] width 7 height 9
select select "8446"
select select "service"
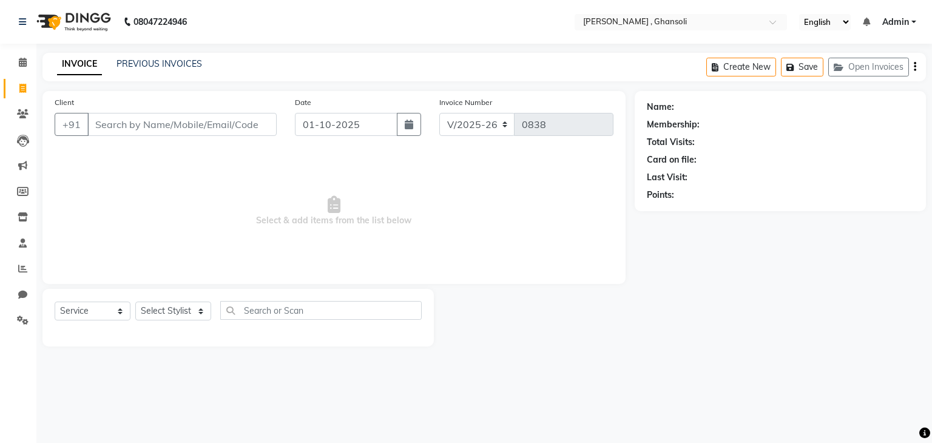
click at [105, 124] on input "Client" at bounding box center [181, 124] width 189 height 23
click at [163, 118] on input "Client" at bounding box center [181, 124] width 189 height 23
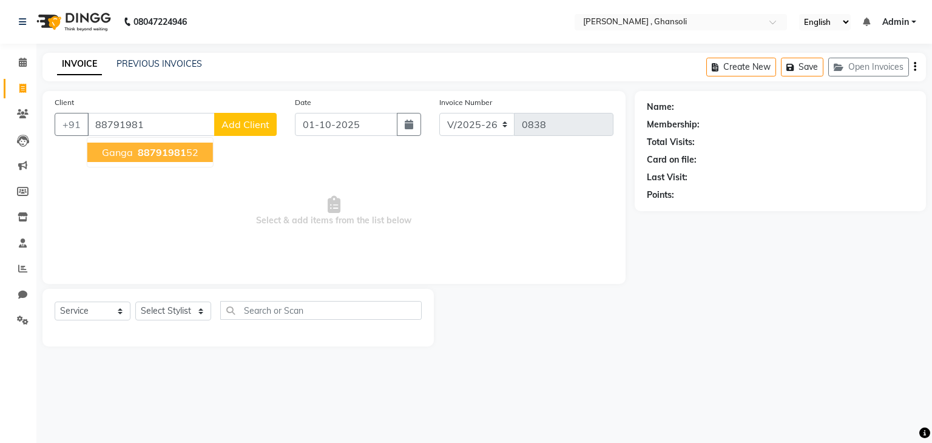
click at [135, 155] on ngb-highlight "88791981 52" at bounding box center [166, 152] width 63 height 12
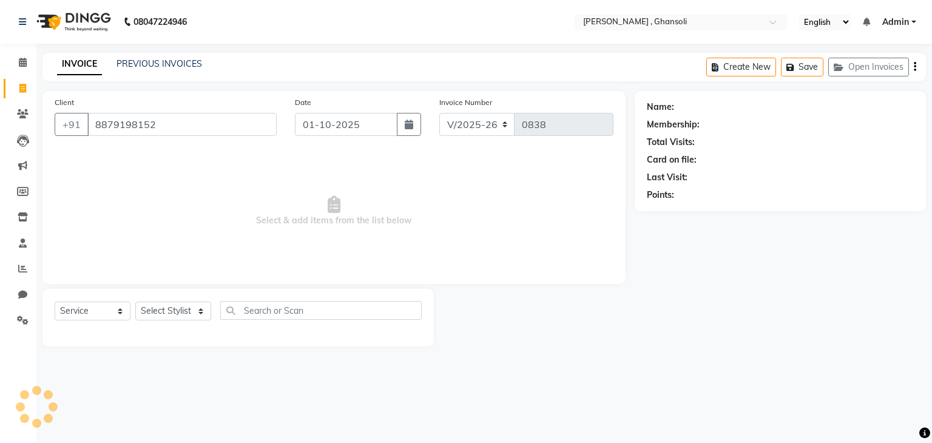
type input "8879198152"
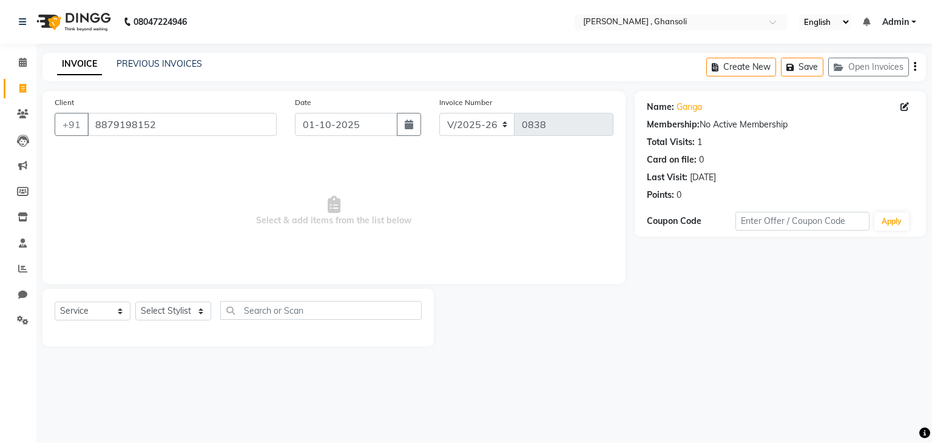
click at [899, 107] on div "Name: Ganga" at bounding box center [780, 107] width 267 height 13
click at [189, 307] on select "Select Stylist deepa Lucky [PERSON_NAME] [PERSON_NAME] [PERSON_NAME] [PERSON_NA…" at bounding box center [173, 311] width 76 height 19
select select "86841"
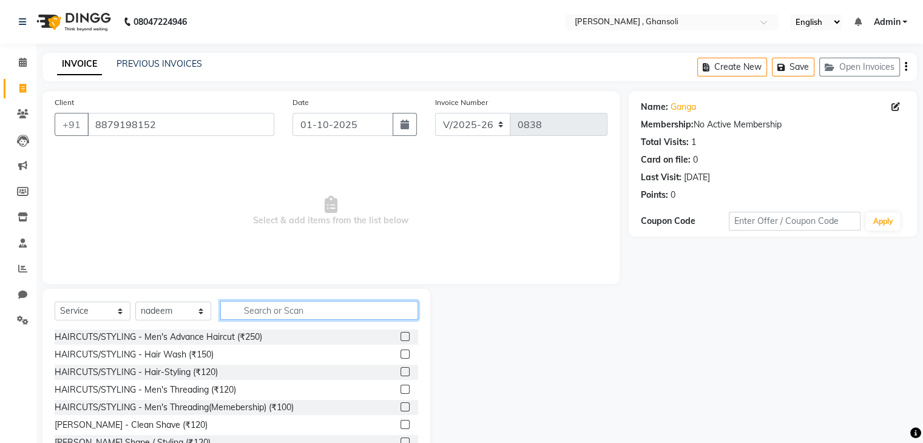
click at [262, 316] on input "text" at bounding box center [319, 310] width 198 height 19
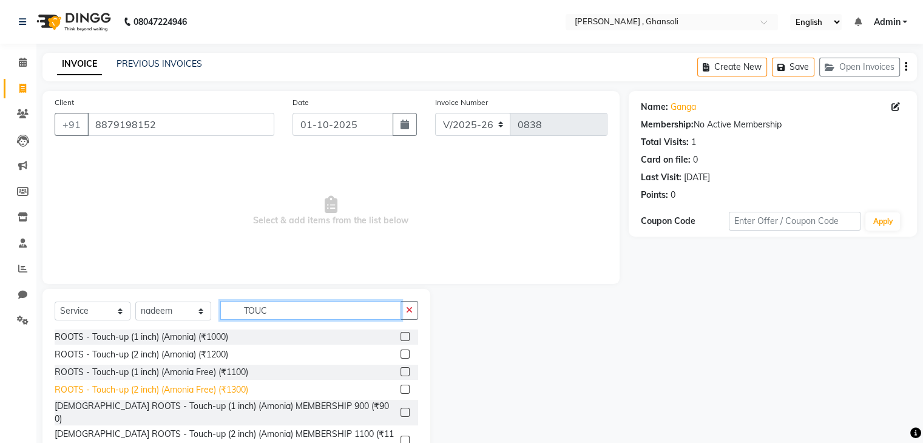
type input "TOUC"
click at [204, 392] on div "ROOTS - Touch-up (2 inch) (Amonia Free) (₹1300)" at bounding box center [152, 390] width 194 height 13
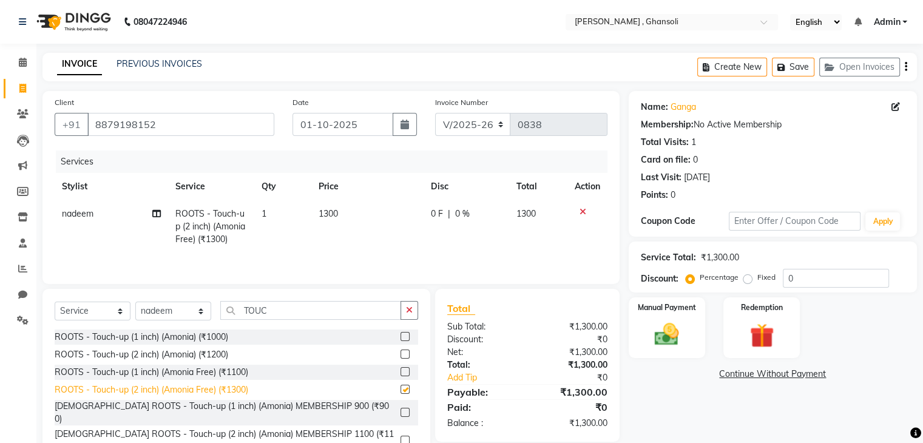
checkbox input "false"
click at [328, 234] on td "1300" at bounding box center [367, 226] width 112 height 53
select select "86841"
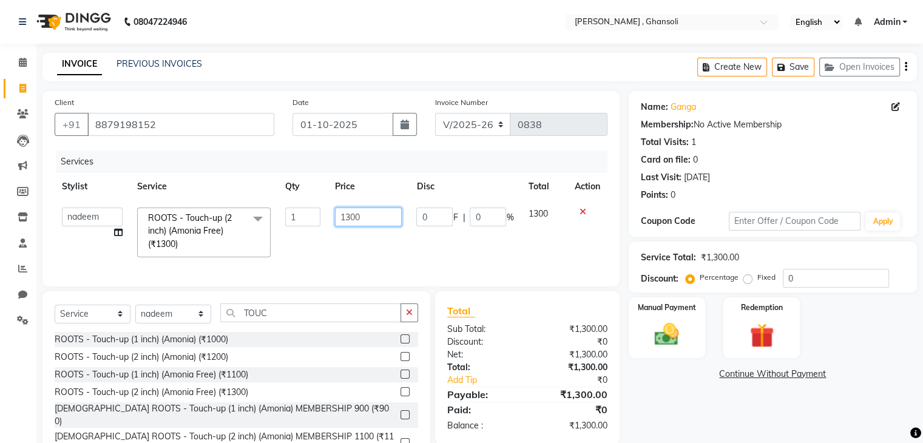
click at [370, 214] on input "1300" at bounding box center [368, 217] width 67 height 19
type input "1"
type input "2500"
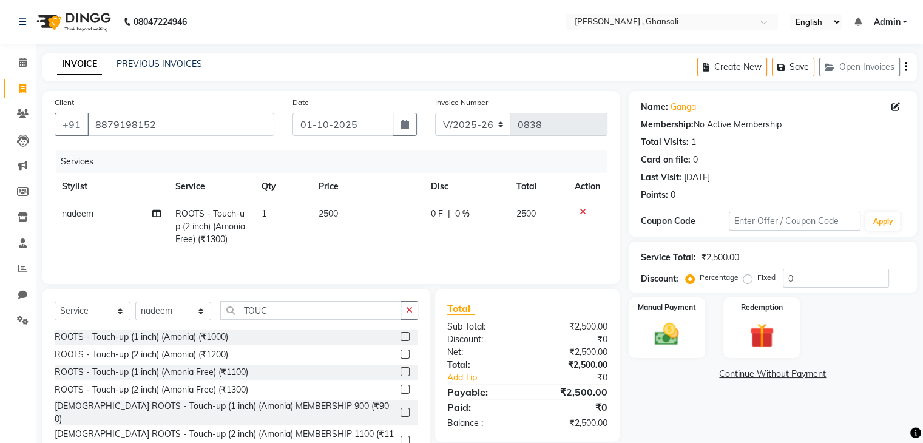
click at [443, 228] on td "0 F | 0 %" at bounding box center [467, 226] width 86 height 53
select select "86841"
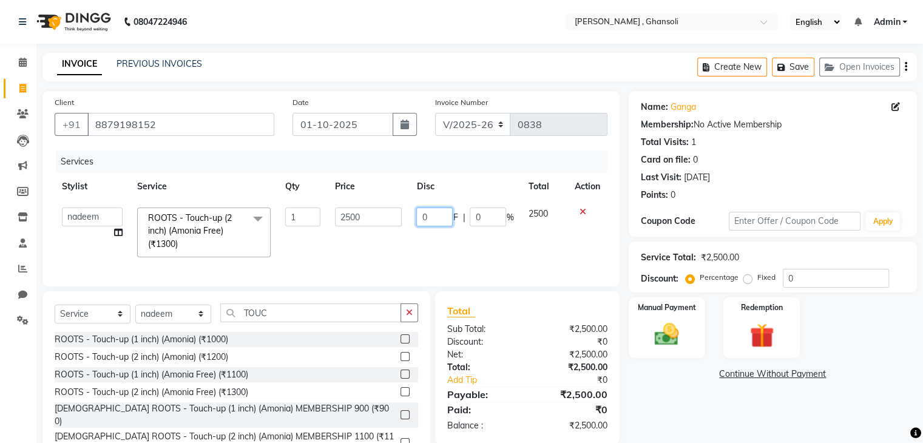
click at [440, 223] on input "0" at bounding box center [434, 217] width 36 height 19
type input "300"
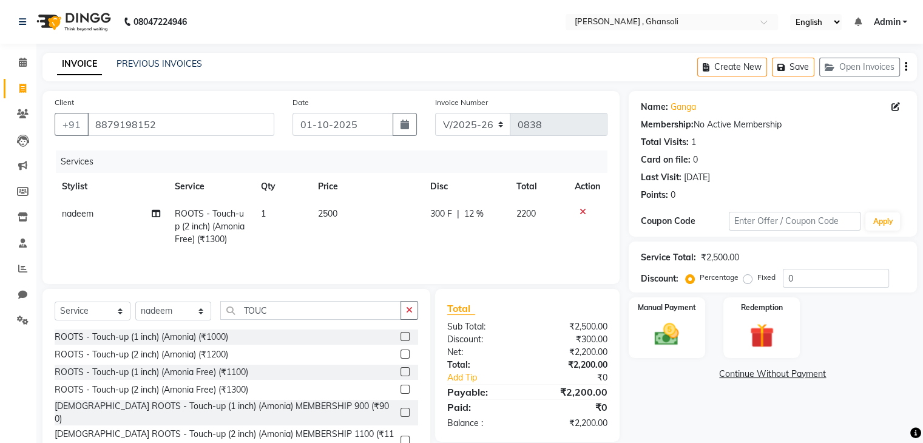
click at [646, 401] on div "Name: Ganga Membership: No Active Membership Total Visits: 1 Card on file: 0 La…" at bounding box center [777, 279] width 297 height 377
click at [649, 353] on div "Manual Payment" at bounding box center [666, 327] width 79 height 63
click at [799, 373] on span "CASH" at bounding box center [796, 375] width 26 height 14
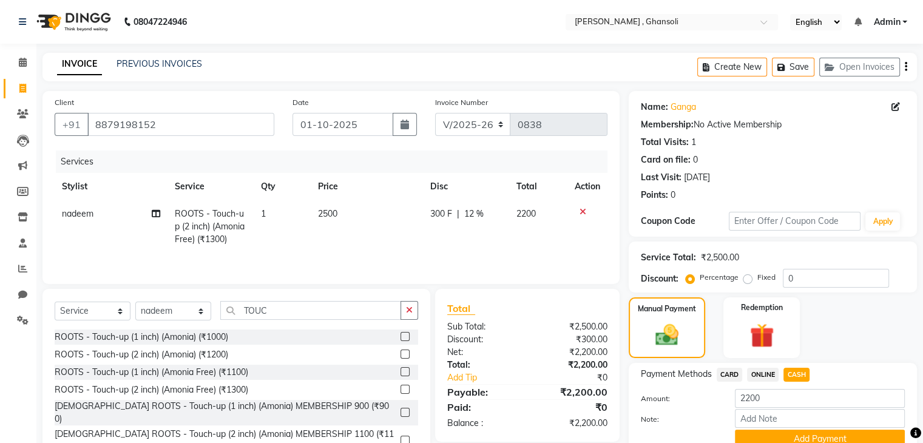
scroll to position [54, 0]
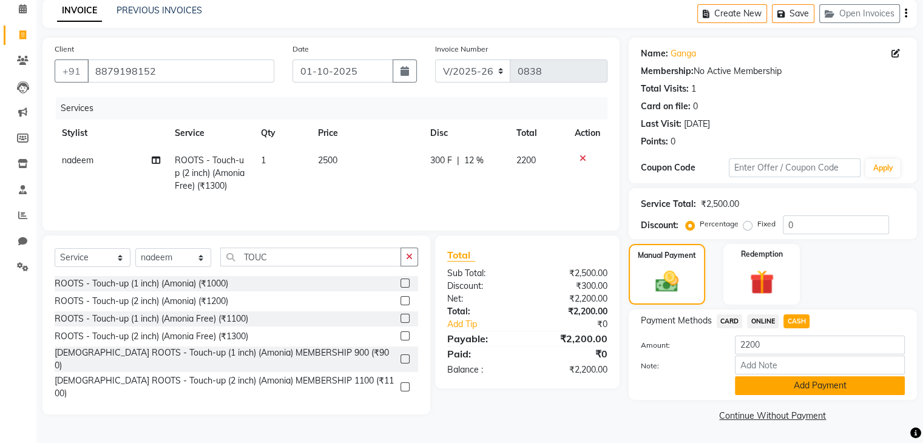
click at [805, 389] on button "Add Payment" at bounding box center [820, 385] width 170 height 19
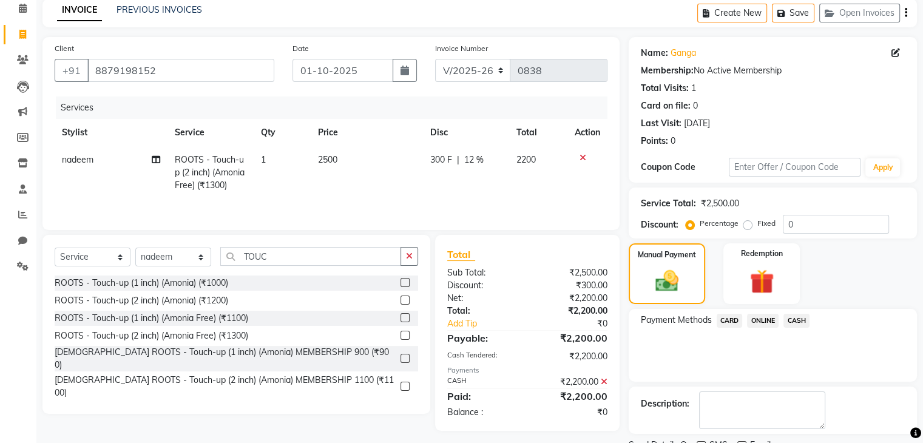
scroll to position [104, 0]
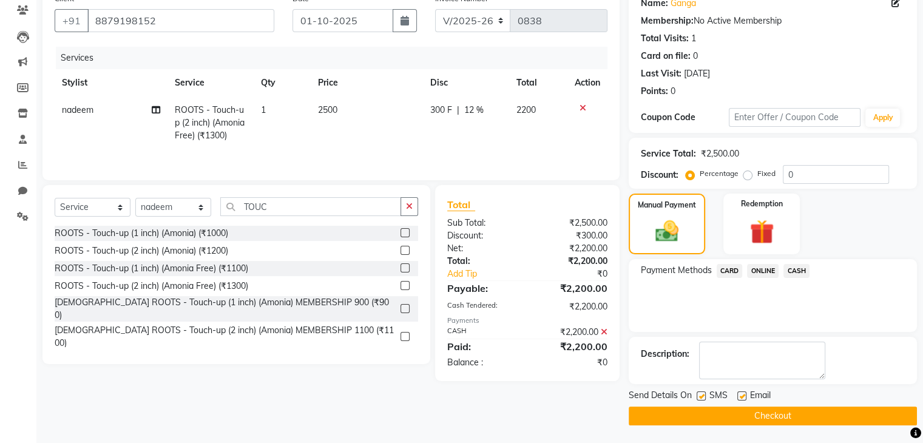
click at [777, 416] on button "Checkout" at bounding box center [773, 416] width 288 height 19
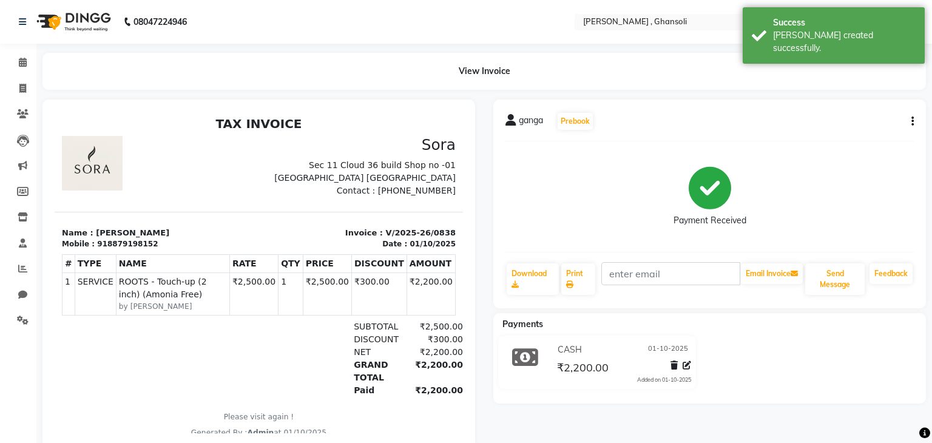
select select "8446"
select select "service"
